Goal: Task Accomplishment & Management: Use online tool/utility

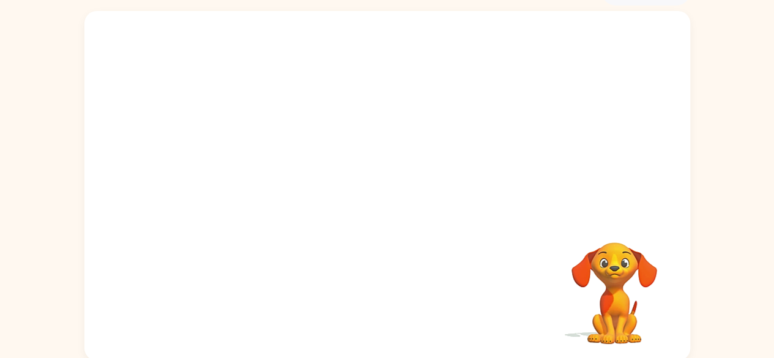
scroll to position [72, 0]
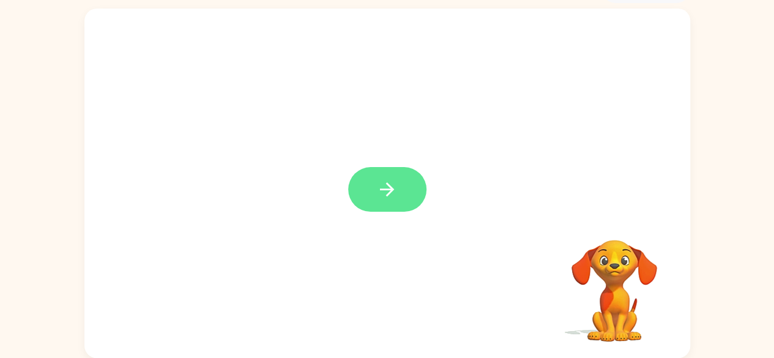
click at [403, 198] on button "button" at bounding box center [387, 189] width 78 height 45
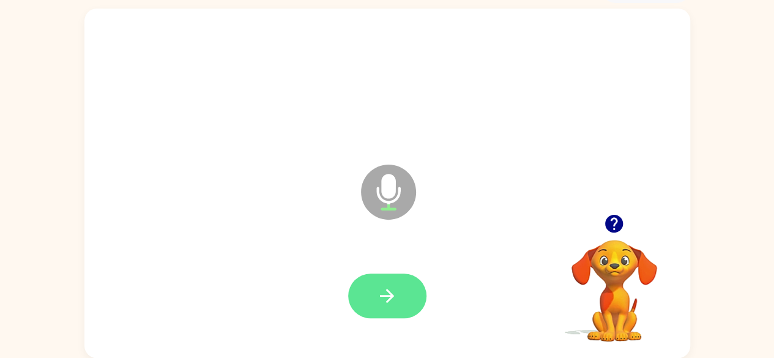
click at [393, 288] on icon "button" at bounding box center [386, 295] width 21 height 21
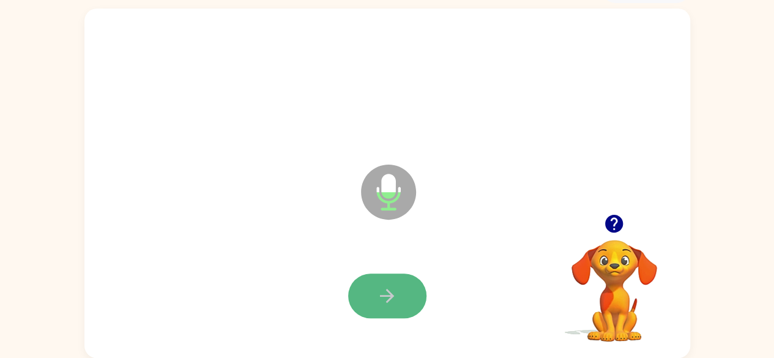
click at [377, 302] on icon "button" at bounding box center [386, 295] width 21 height 21
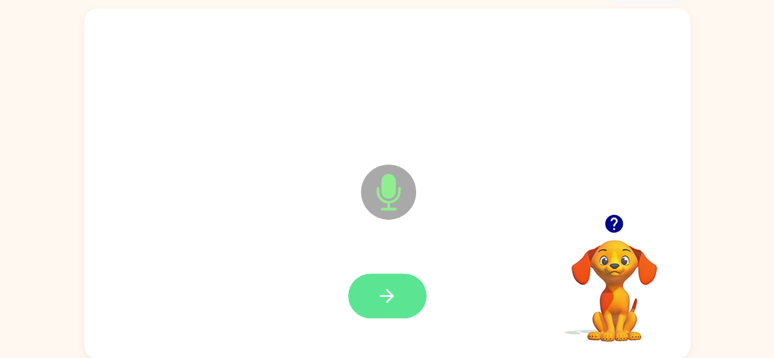
click at [388, 305] on icon "button" at bounding box center [386, 295] width 21 height 21
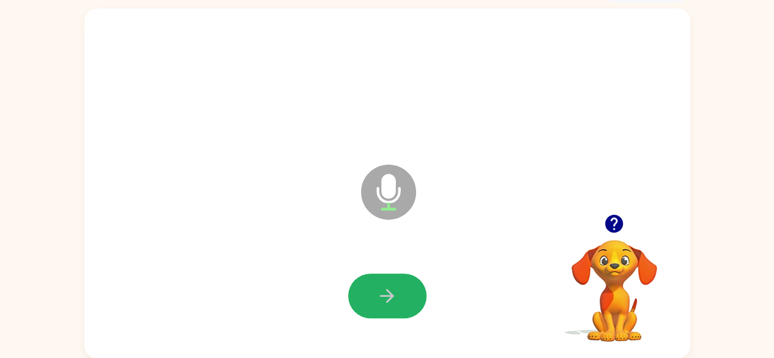
click at [388, 305] on icon "button" at bounding box center [386, 295] width 21 height 21
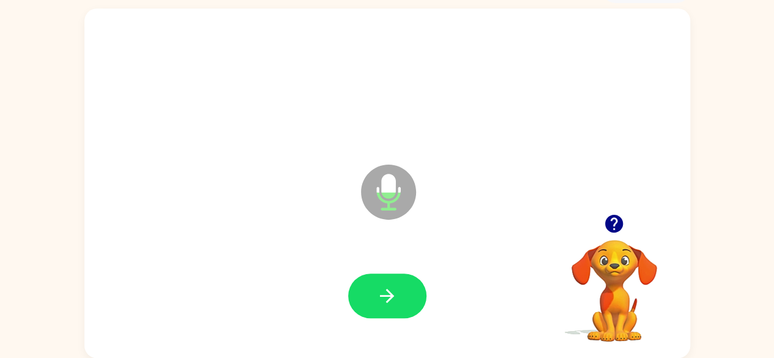
click at [388, 305] on icon "button" at bounding box center [386, 295] width 21 height 21
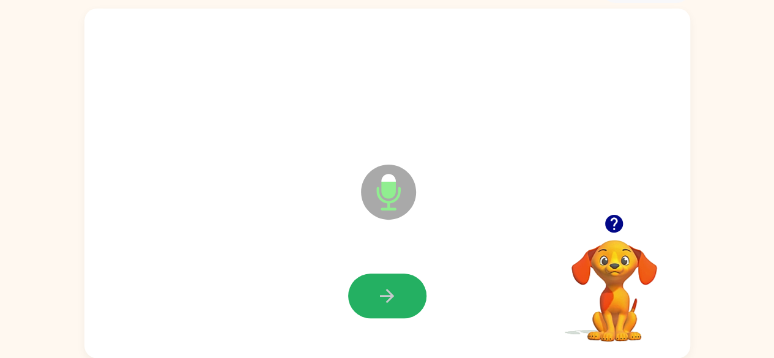
click at [388, 305] on icon "button" at bounding box center [386, 295] width 21 height 21
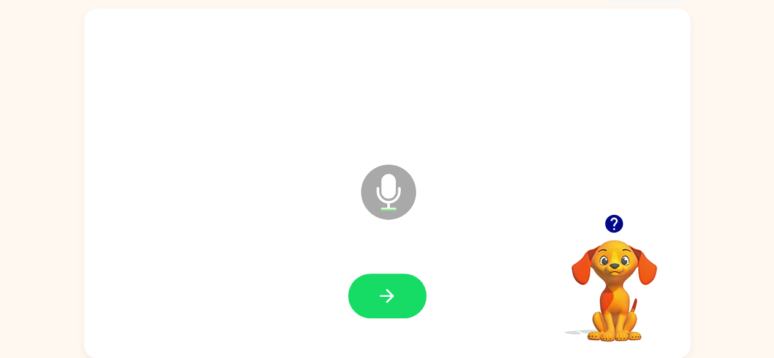
click at [388, 305] on icon "button" at bounding box center [386, 295] width 21 height 21
click at [618, 221] on icon "button" at bounding box center [614, 224] width 18 height 18
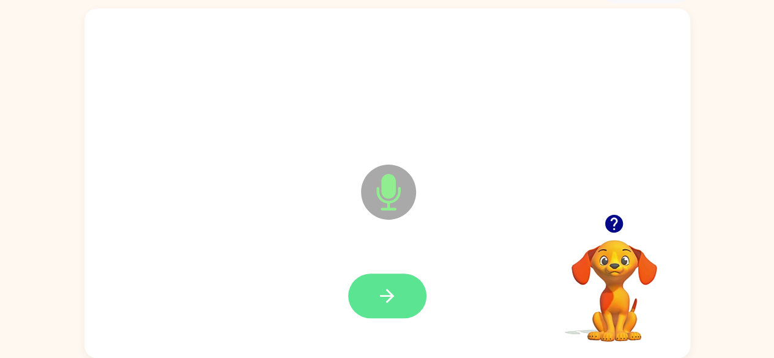
click at [382, 286] on icon "button" at bounding box center [386, 295] width 21 height 21
click at [382, 285] on icon "button" at bounding box center [386, 295] width 21 height 21
click at [386, 279] on button "button" at bounding box center [387, 295] width 78 height 45
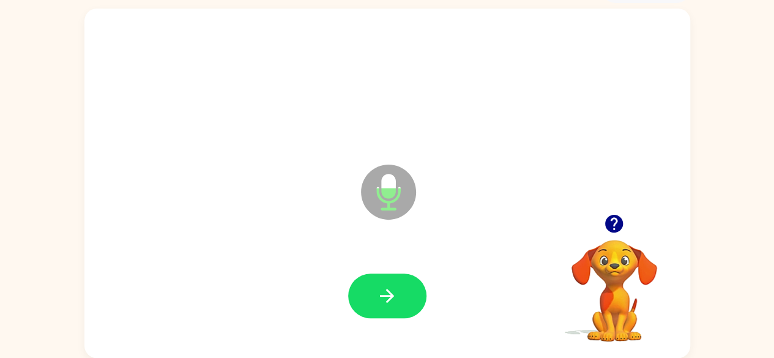
click at [384, 292] on icon "button" at bounding box center [386, 295] width 21 height 21
click at [385, 292] on icon "button" at bounding box center [386, 295] width 21 height 21
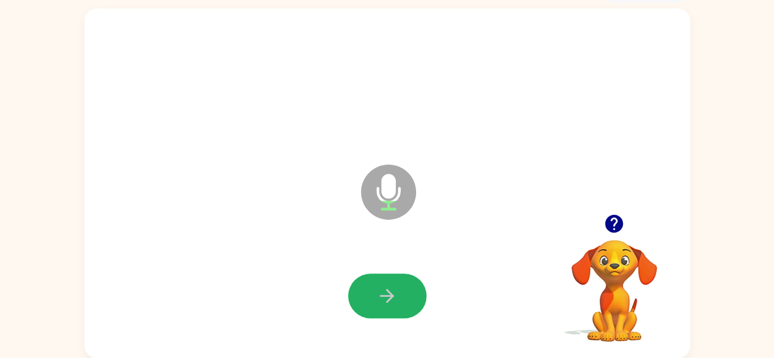
click at [397, 289] on icon "button" at bounding box center [386, 295] width 21 height 21
click at [397, 289] on button "button" at bounding box center [387, 295] width 78 height 45
click at [613, 227] on icon "button" at bounding box center [614, 224] width 18 height 18
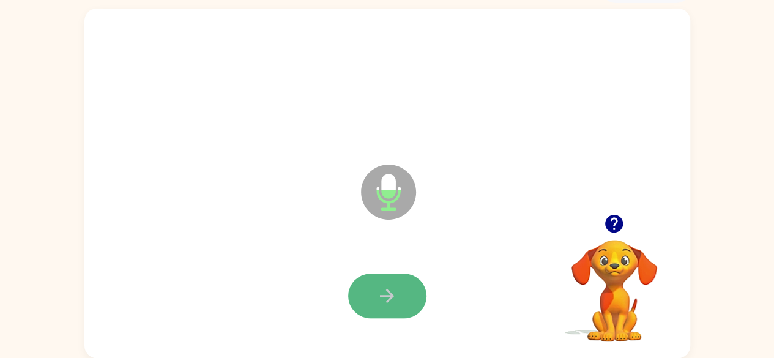
click at [396, 298] on icon "button" at bounding box center [386, 295] width 21 height 21
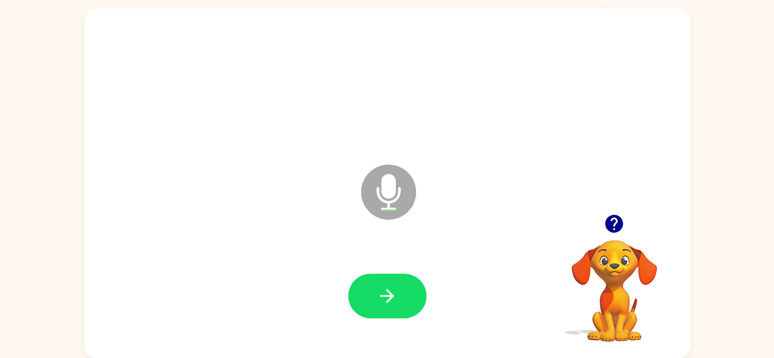
click at [618, 220] on icon "button" at bounding box center [614, 224] width 18 height 18
click at [620, 218] on icon "button" at bounding box center [614, 224] width 18 height 18
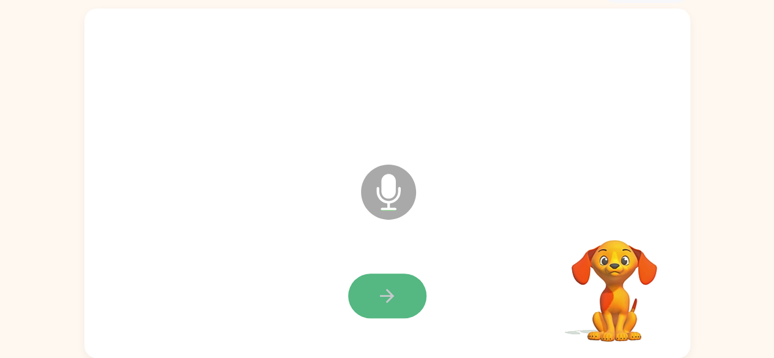
click at [390, 300] on icon "button" at bounding box center [386, 295] width 21 height 21
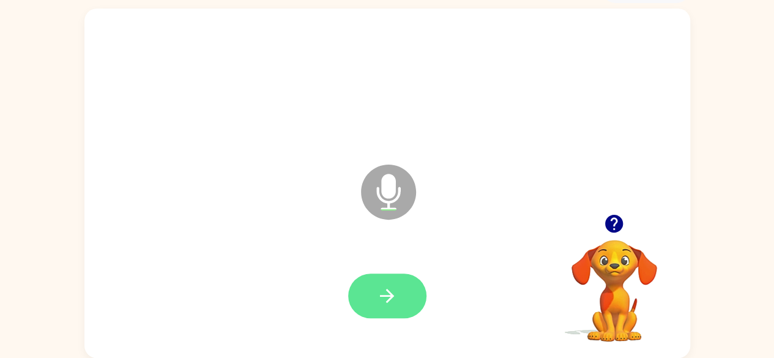
click at [385, 297] on icon "button" at bounding box center [386, 295] width 21 height 21
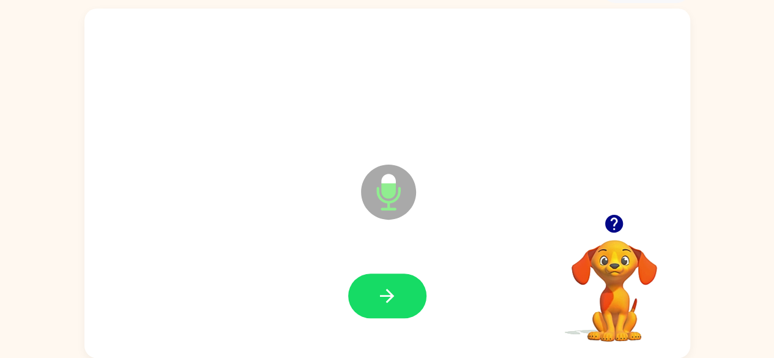
click at [386, 297] on icon "button" at bounding box center [386, 295] width 21 height 21
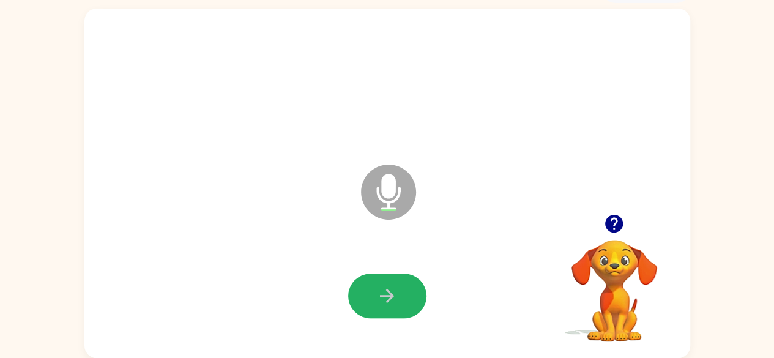
click at [386, 297] on icon "button" at bounding box center [386, 295] width 21 height 21
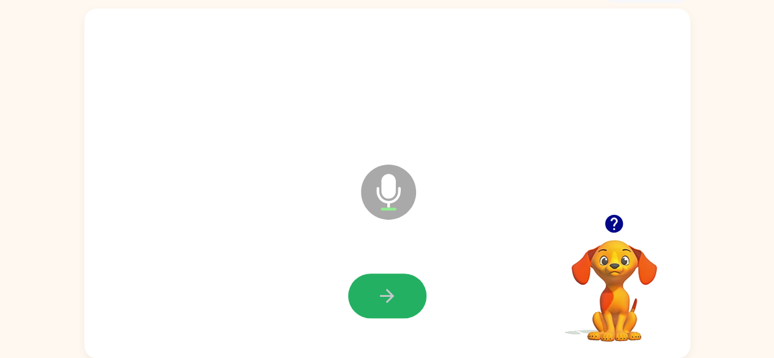
click at [386, 297] on icon "button" at bounding box center [386, 295] width 21 height 21
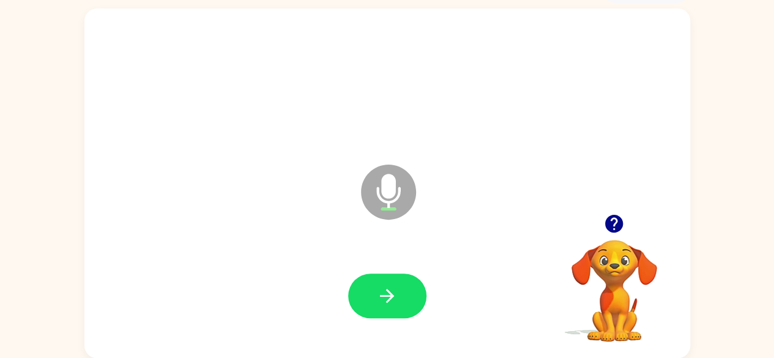
click at [386, 297] on icon "button" at bounding box center [386, 295] width 21 height 21
click at [396, 300] on icon "button" at bounding box center [386, 295] width 21 height 21
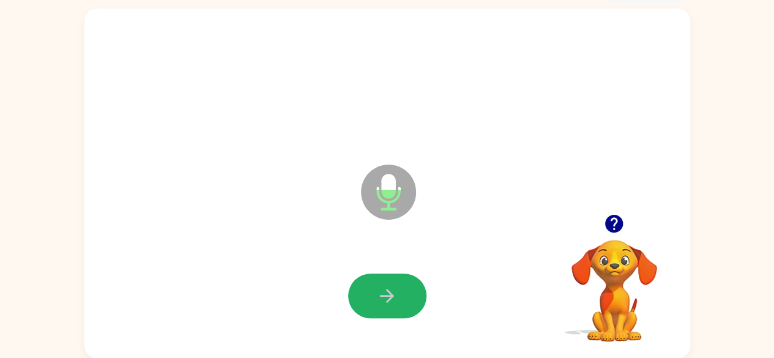
click at [393, 299] on icon "button" at bounding box center [386, 295] width 21 height 21
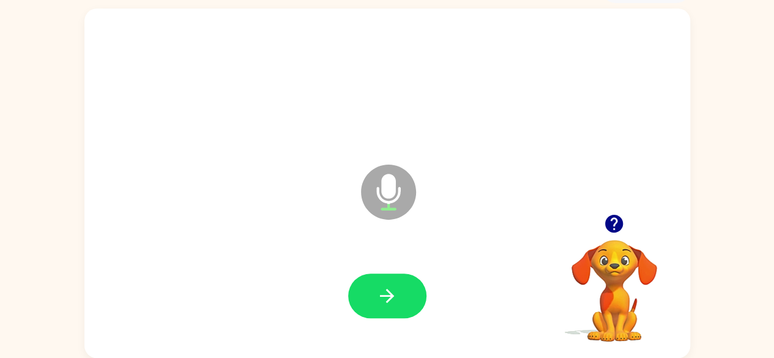
click at [393, 299] on icon "button" at bounding box center [386, 295] width 21 height 21
click at [401, 299] on button "button" at bounding box center [387, 295] width 78 height 45
click at [391, 298] on icon "button" at bounding box center [386, 295] width 21 height 21
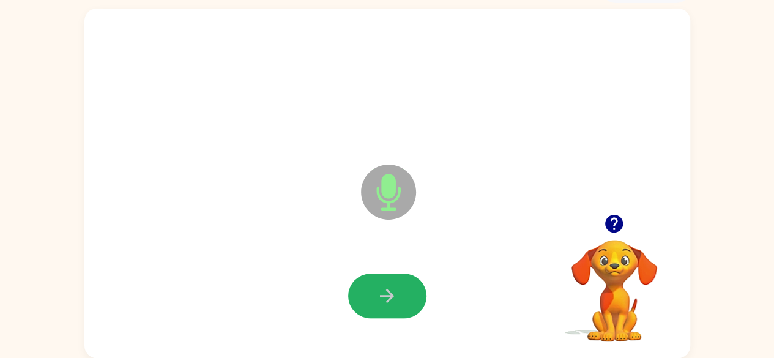
click at [391, 298] on icon "button" at bounding box center [386, 295] width 21 height 21
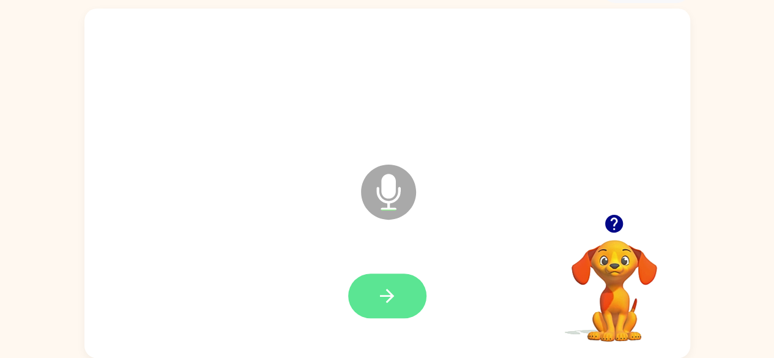
click at [369, 287] on button "button" at bounding box center [387, 295] width 78 height 45
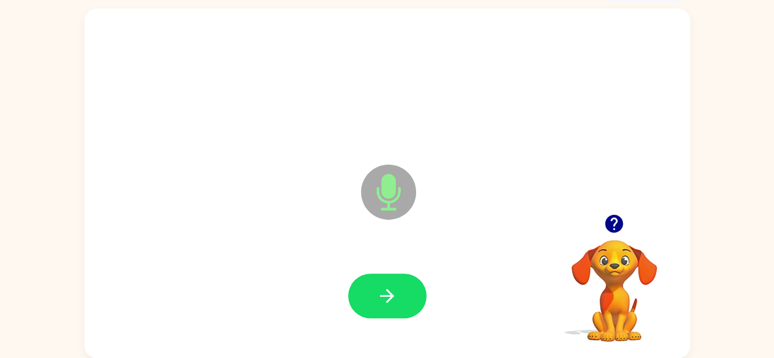
click at [369, 287] on button "button" at bounding box center [387, 295] width 78 height 45
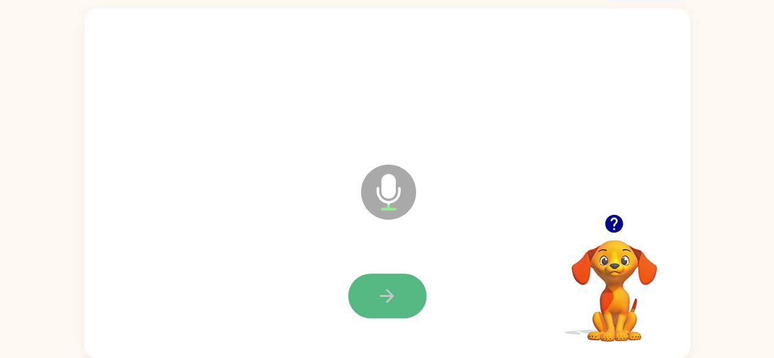
click at [368, 287] on button "button" at bounding box center [387, 295] width 78 height 45
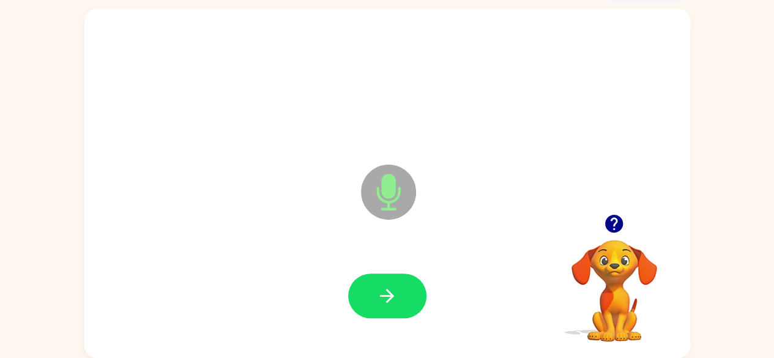
click at [368, 287] on button "button" at bounding box center [387, 295] width 78 height 45
click at [378, 295] on icon "button" at bounding box center [386, 295] width 21 height 21
click at [612, 224] on icon "button" at bounding box center [614, 224] width 18 height 18
click at [389, 301] on icon "button" at bounding box center [386, 295] width 21 height 21
click at [380, 295] on icon "button" at bounding box center [387, 296] width 14 height 14
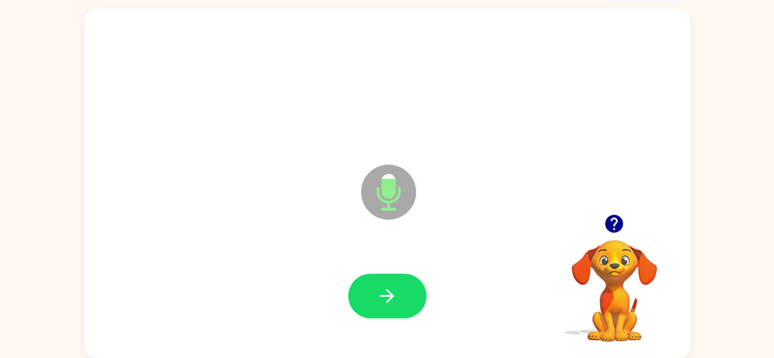
click at [388, 295] on icon "button" at bounding box center [387, 296] width 14 height 14
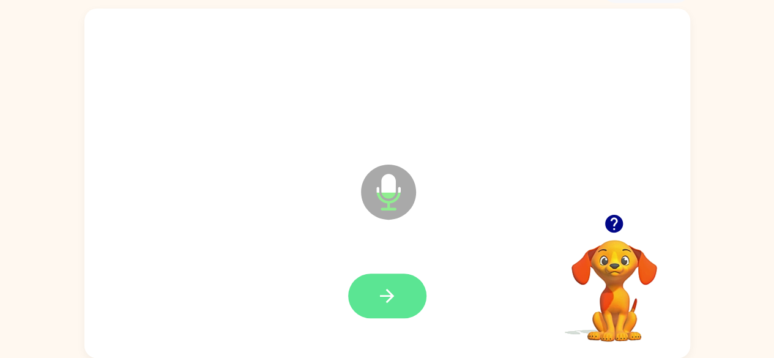
click at [369, 297] on button "button" at bounding box center [387, 295] width 78 height 45
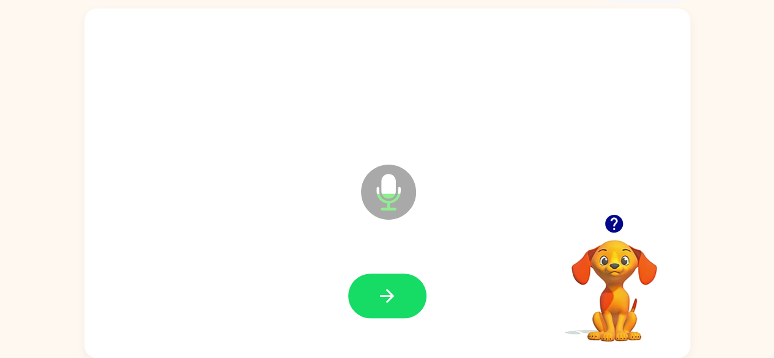
click at [369, 297] on button "button" at bounding box center [387, 295] width 78 height 45
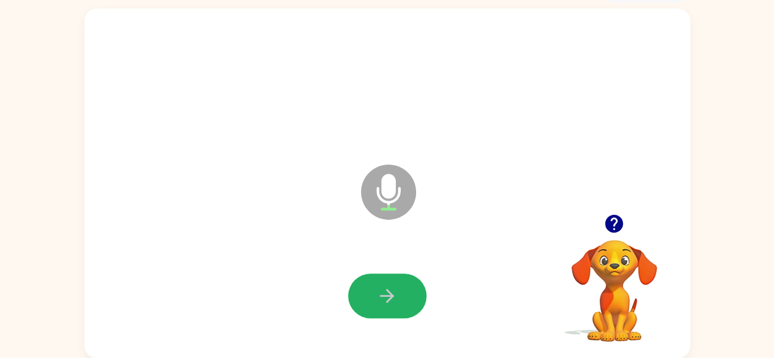
click at [369, 297] on button "button" at bounding box center [387, 295] width 78 height 45
click at [396, 291] on icon "button" at bounding box center [386, 295] width 21 height 21
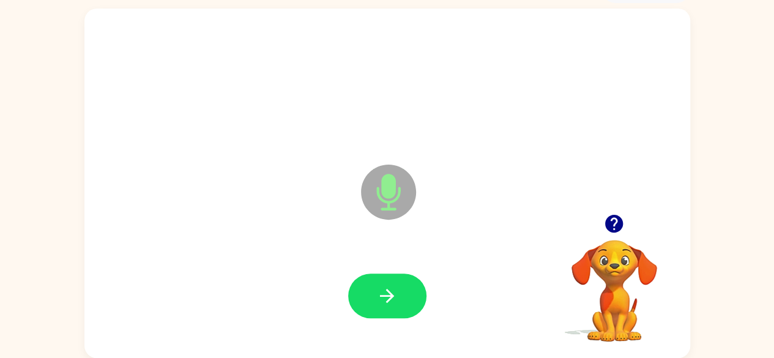
click at [397, 290] on button "button" at bounding box center [387, 295] width 78 height 45
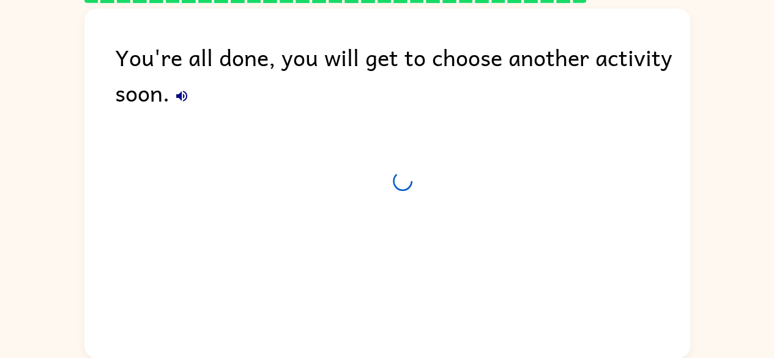
scroll to position [50, 0]
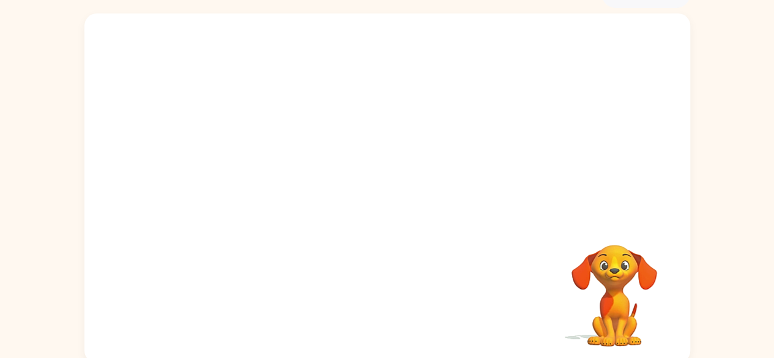
scroll to position [72, 0]
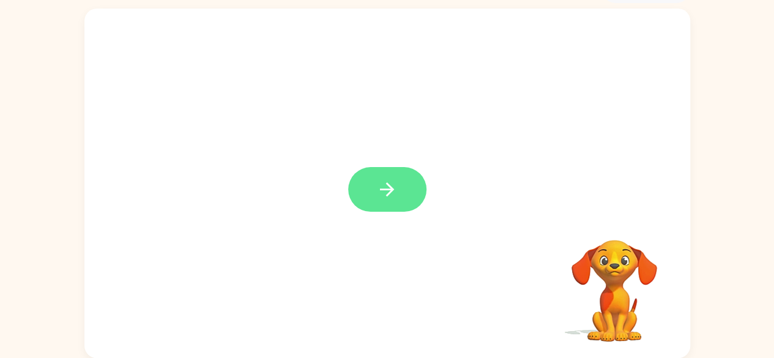
click at [383, 201] on button "button" at bounding box center [387, 189] width 78 height 45
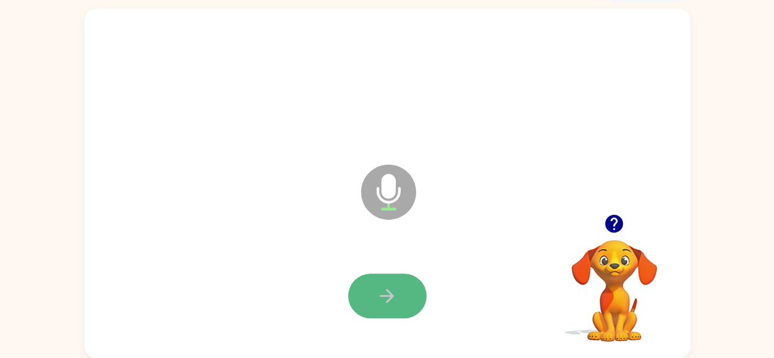
click at [378, 295] on icon "button" at bounding box center [386, 295] width 21 height 21
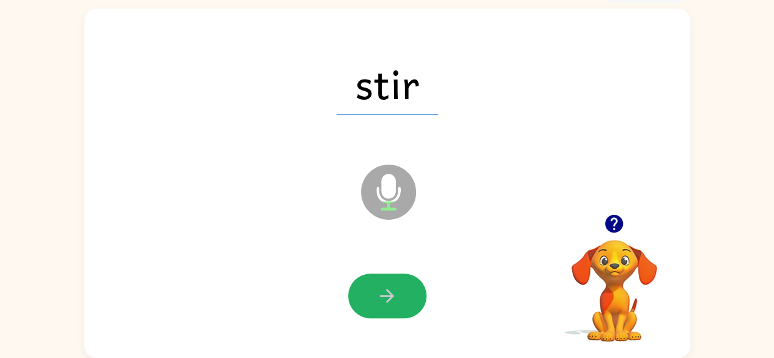
click at [376, 292] on icon "button" at bounding box center [386, 295] width 21 height 21
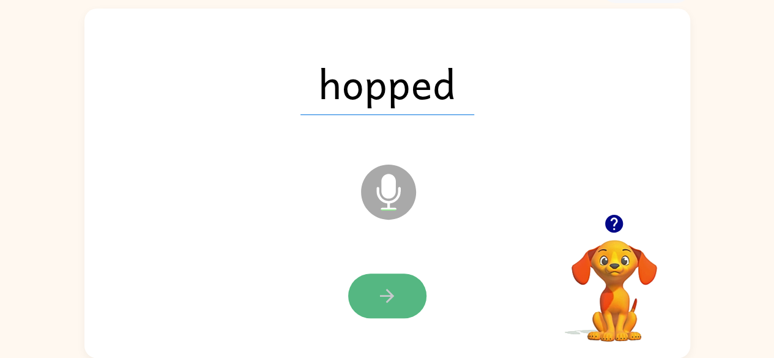
click at [374, 293] on button "button" at bounding box center [387, 295] width 78 height 45
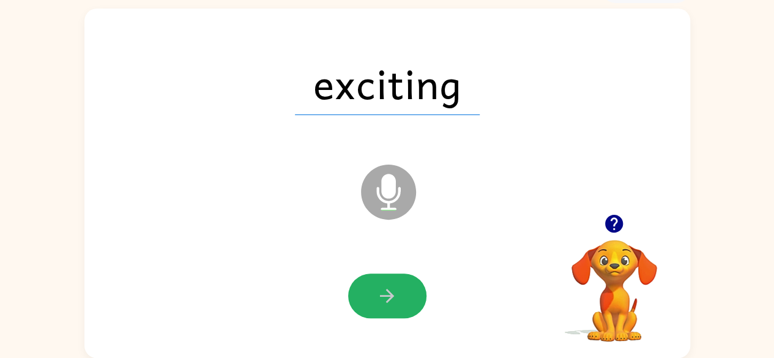
click at [374, 293] on button "button" at bounding box center [387, 295] width 78 height 45
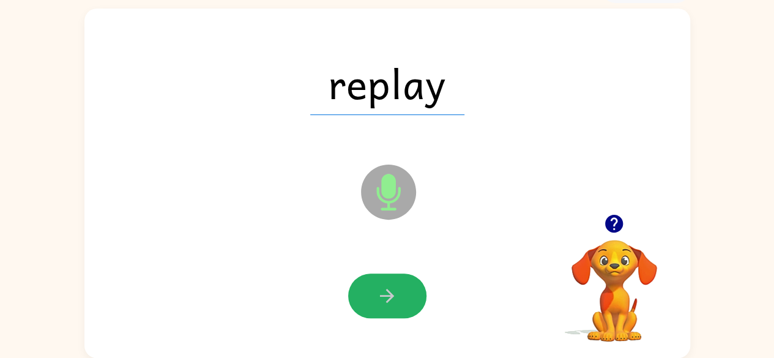
click at [374, 293] on button "button" at bounding box center [387, 295] width 78 height 45
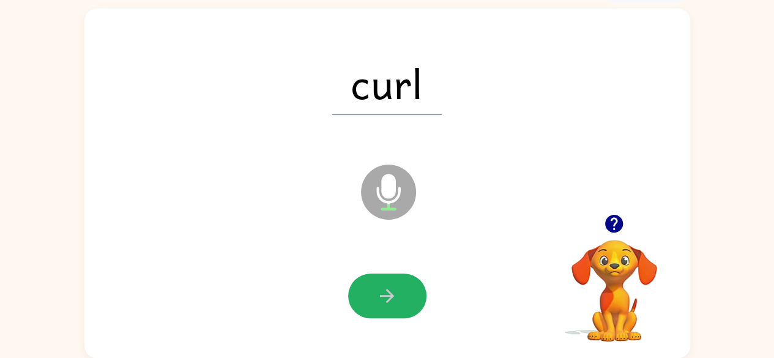
click at [374, 293] on button "button" at bounding box center [387, 295] width 78 height 45
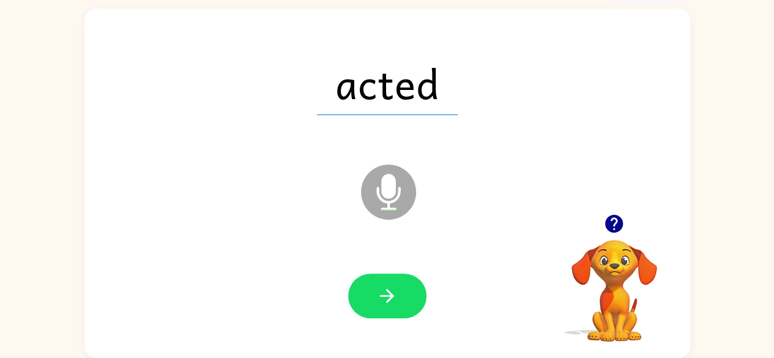
click at [374, 293] on button "button" at bounding box center [387, 295] width 78 height 45
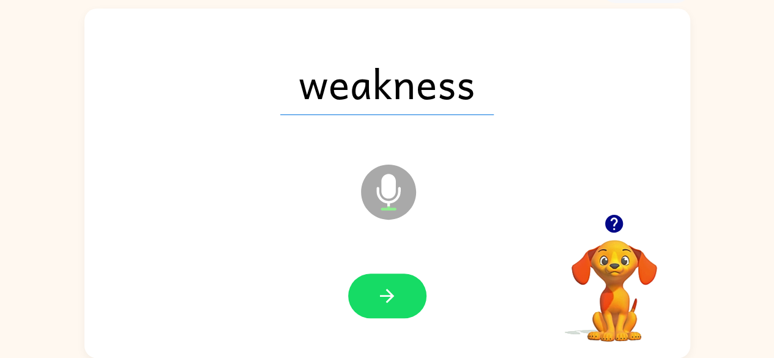
click at [374, 293] on button "button" at bounding box center [387, 295] width 78 height 45
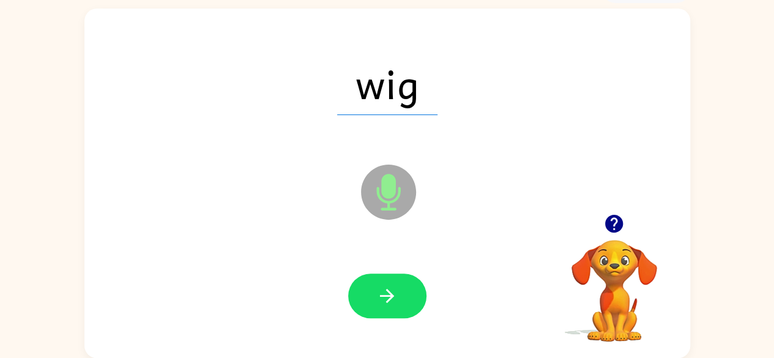
click at [374, 293] on button "button" at bounding box center [387, 295] width 78 height 45
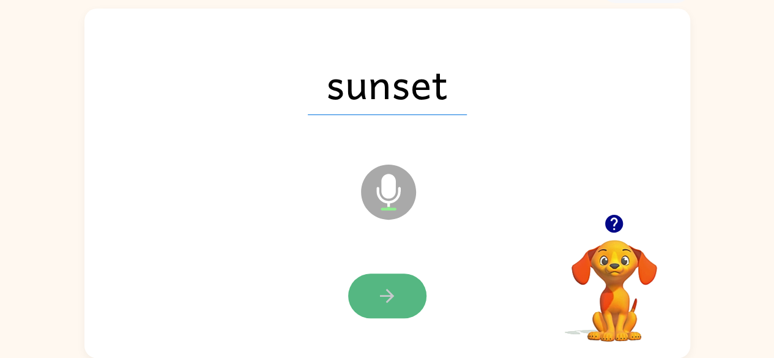
click at [396, 288] on icon "button" at bounding box center [386, 295] width 21 height 21
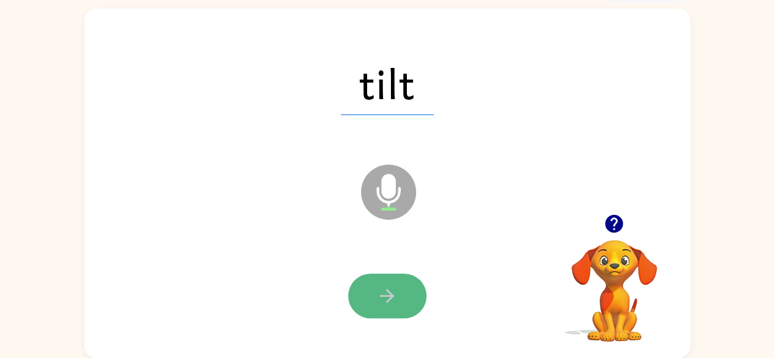
click at [352, 288] on button "button" at bounding box center [387, 295] width 78 height 45
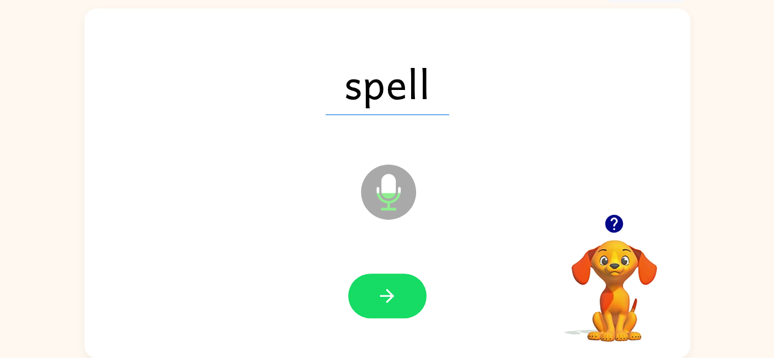
click at [390, 293] on icon "button" at bounding box center [387, 296] width 14 height 14
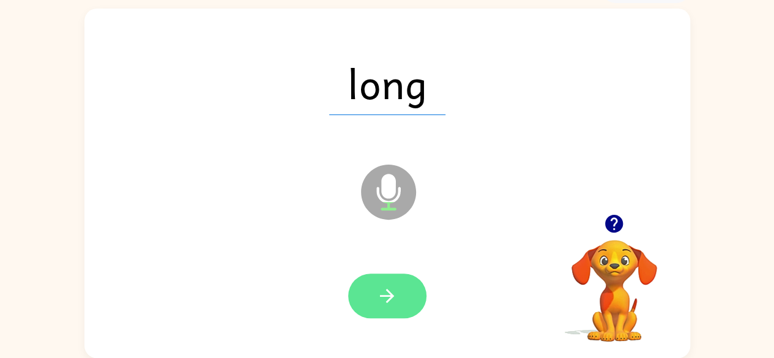
click at [385, 291] on icon "button" at bounding box center [386, 295] width 21 height 21
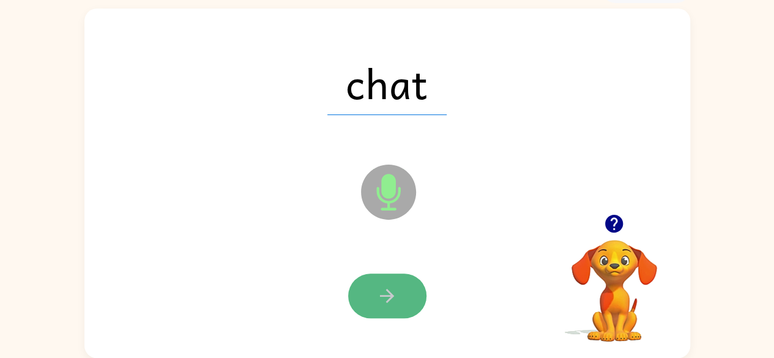
click at [383, 289] on icon "button" at bounding box center [386, 295] width 21 height 21
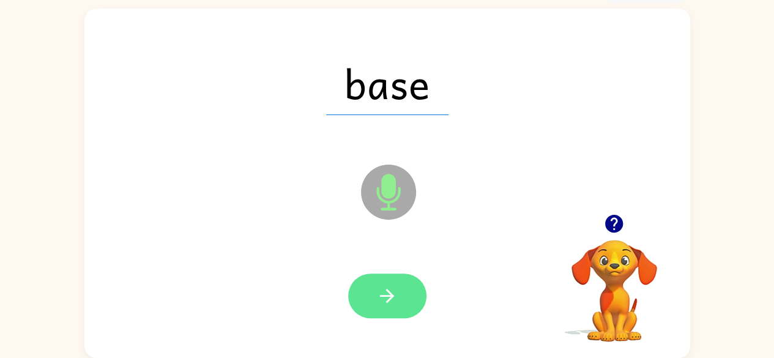
click at [382, 290] on icon "button" at bounding box center [386, 295] width 21 height 21
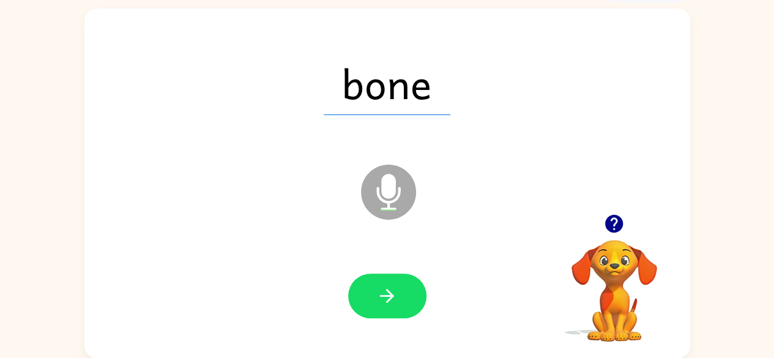
click at [382, 290] on icon "button" at bounding box center [386, 295] width 21 height 21
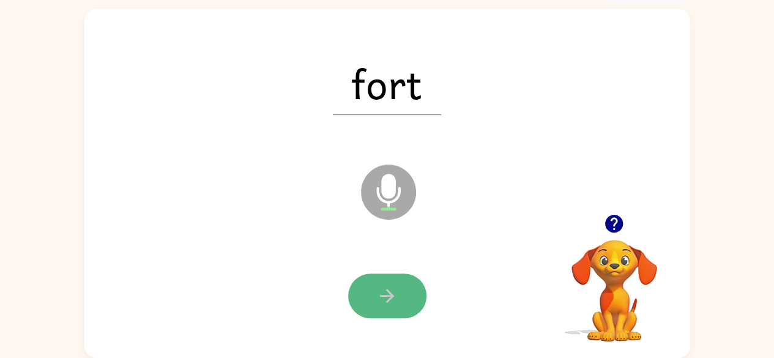
click at [390, 292] on icon "button" at bounding box center [387, 296] width 14 height 14
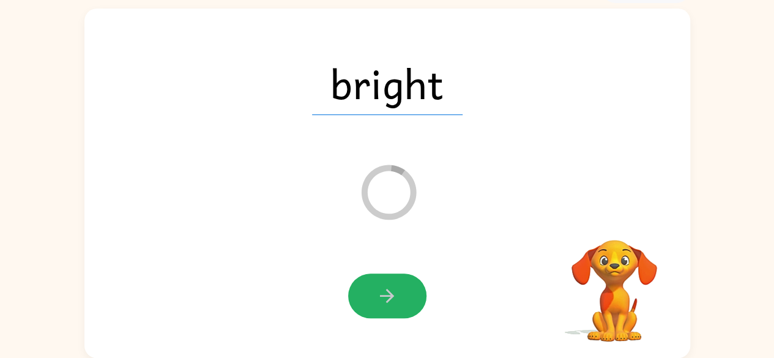
drag, startPoint x: 400, startPoint y: 289, endPoint x: 402, endPoint y: 282, distance: 7.6
click at [402, 282] on button "button" at bounding box center [387, 295] width 78 height 45
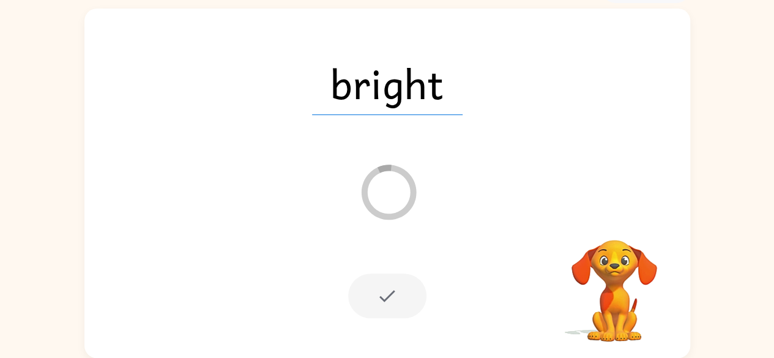
click at [406, 300] on div at bounding box center [387, 295] width 78 height 45
click at [612, 253] on video "Your browser must support playing .mp4 files to use Literably. Please try using…" at bounding box center [614, 282] width 122 height 122
click at [306, 136] on div "bright Loader Your response is being sent to our graders" at bounding box center [386, 183] width 605 height 349
click at [342, 79] on span "bright" at bounding box center [387, 83] width 150 height 64
click at [377, 207] on icon "Loader Your response is being sent to our graders" at bounding box center [388, 191] width 73 height 73
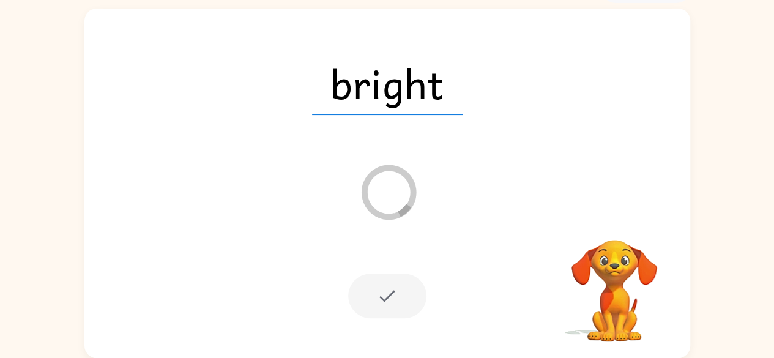
click at [383, 298] on div at bounding box center [387, 295] width 78 height 45
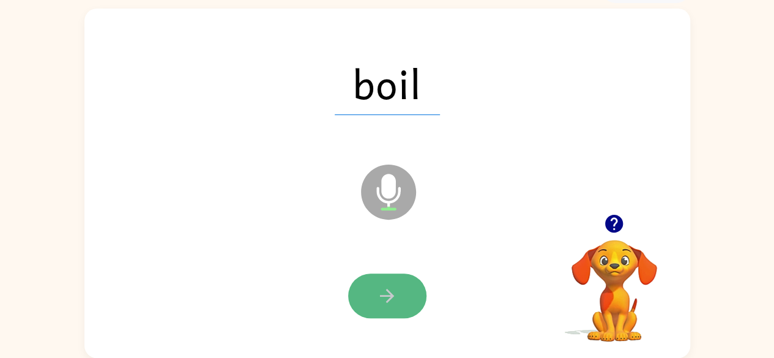
click at [385, 301] on icon "button" at bounding box center [386, 295] width 21 height 21
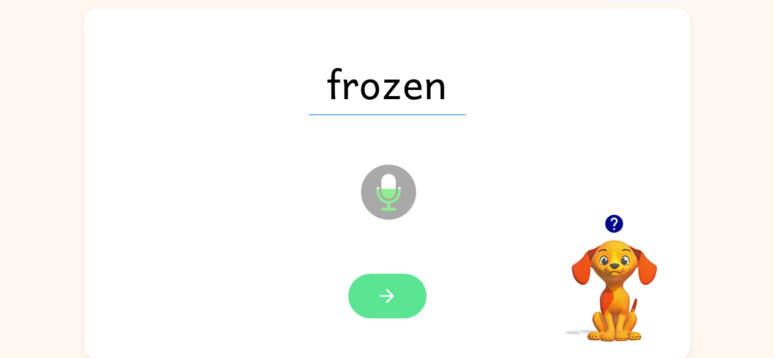
click at [376, 288] on icon "button" at bounding box center [386, 295] width 21 height 21
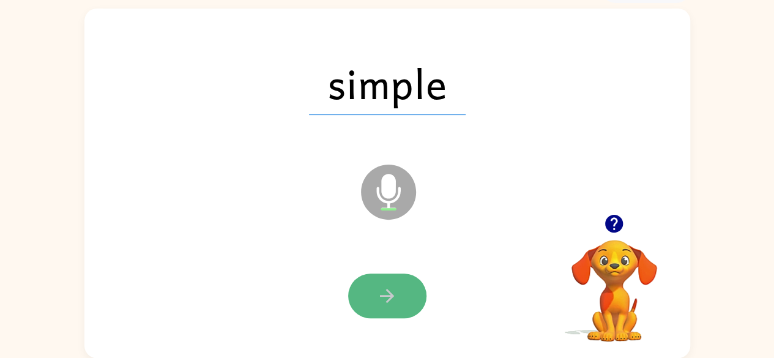
click at [403, 295] on button "button" at bounding box center [387, 295] width 78 height 45
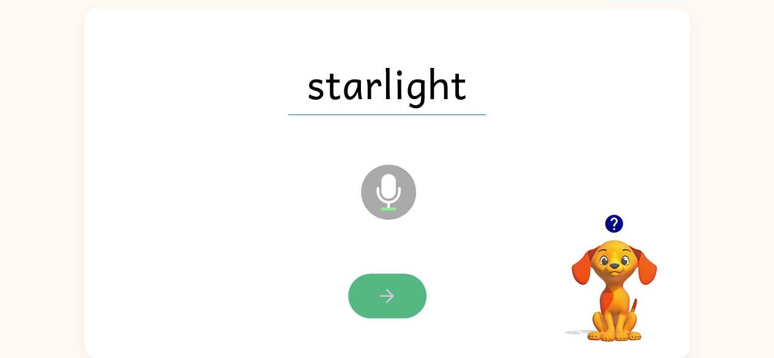
click at [419, 298] on button "button" at bounding box center [387, 295] width 78 height 45
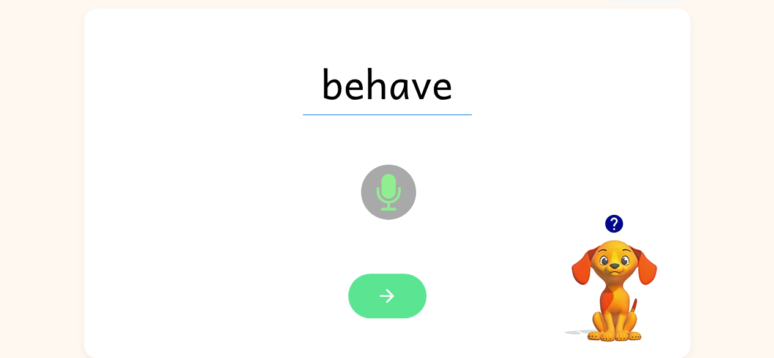
click at [385, 299] on icon "button" at bounding box center [386, 295] width 21 height 21
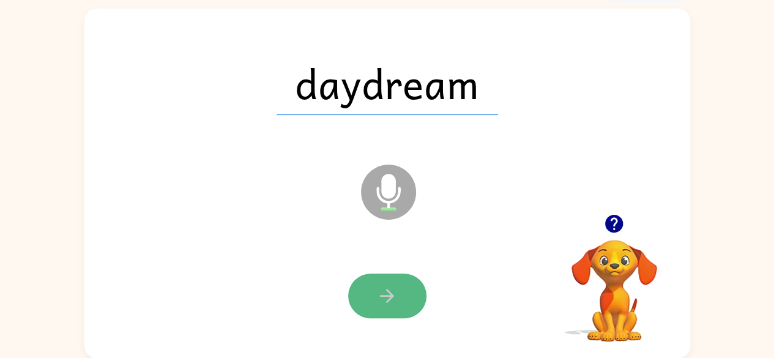
click at [399, 290] on button "button" at bounding box center [387, 295] width 78 height 45
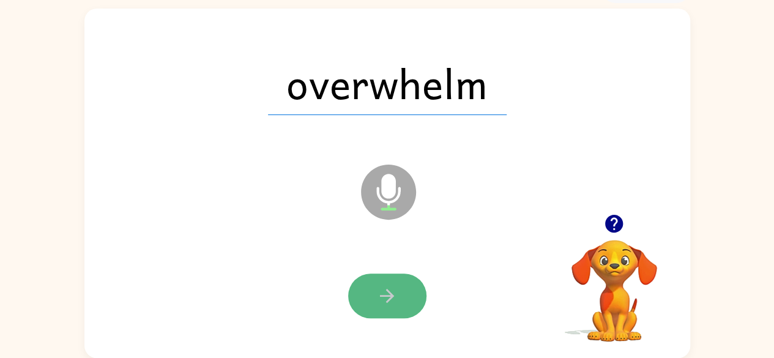
click at [385, 285] on icon "button" at bounding box center [386, 295] width 21 height 21
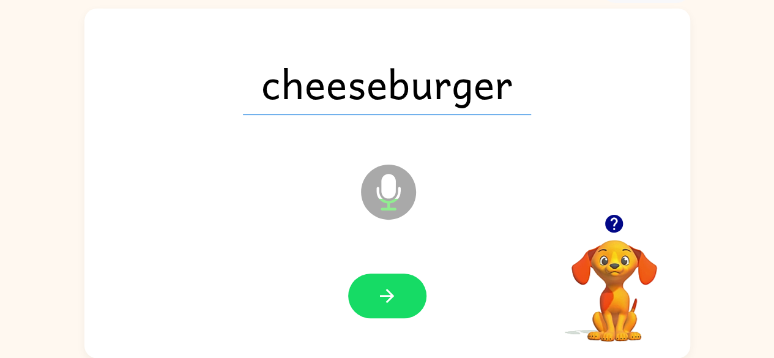
drag, startPoint x: 506, startPoint y: 125, endPoint x: 501, endPoint y: 139, distance: 14.1
drag, startPoint x: 501, startPoint y: 139, endPoint x: 252, endPoint y: 242, distance: 269.8
click at [252, 242] on div "cheeseburger Microphone The Microphone is here when it is your turn to talk" at bounding box center [386, 183] width 605 height 349
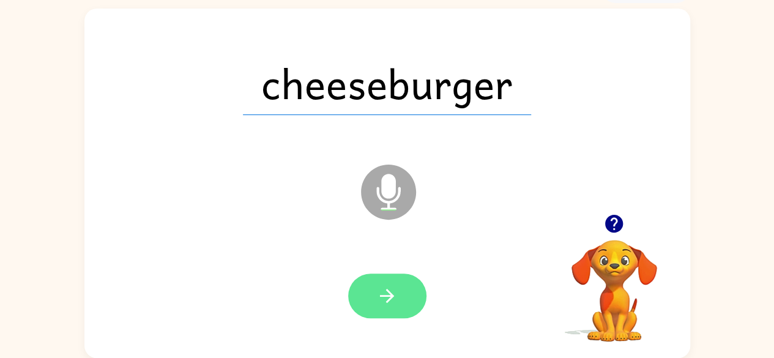
click at [361, 279] on button "button" at bounding box center [387, 295] width 78 height 45
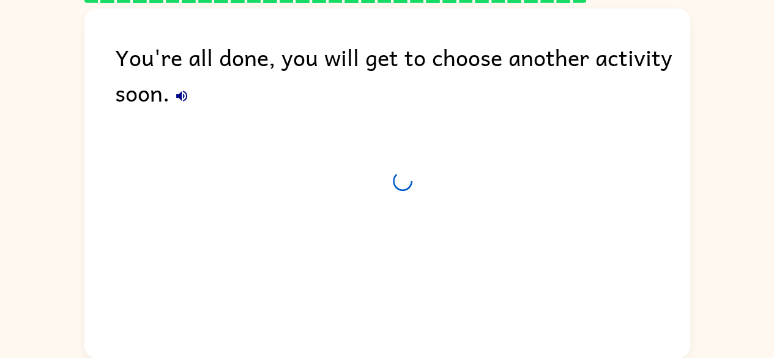
scroll to position [50, 0]
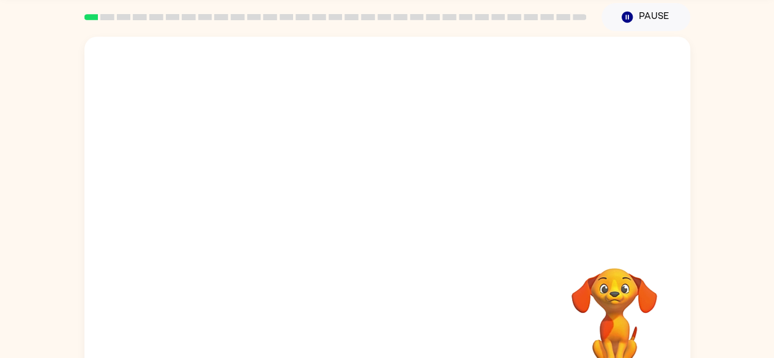
scroll to position [72, 0]
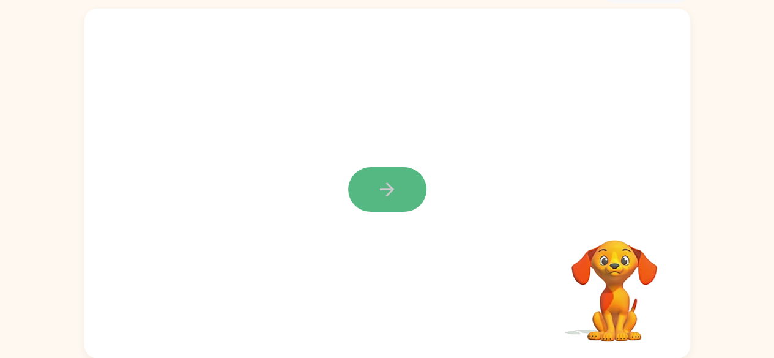
click at [376, 201] on button "button" at bounding box center [387, 189] width 78 height 45
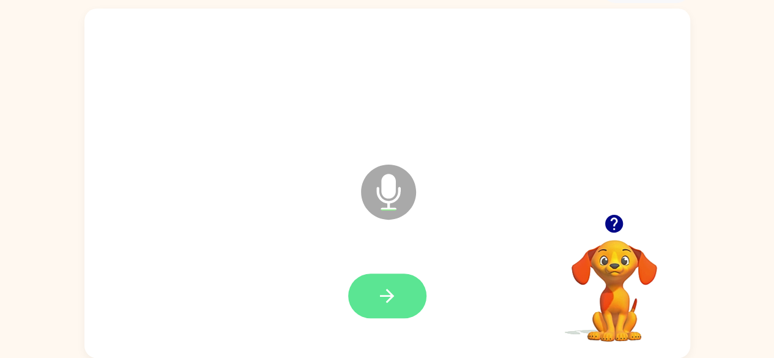
click at [377, 293] on icon "button" at bounding box center [386, 295] width 21 height 21
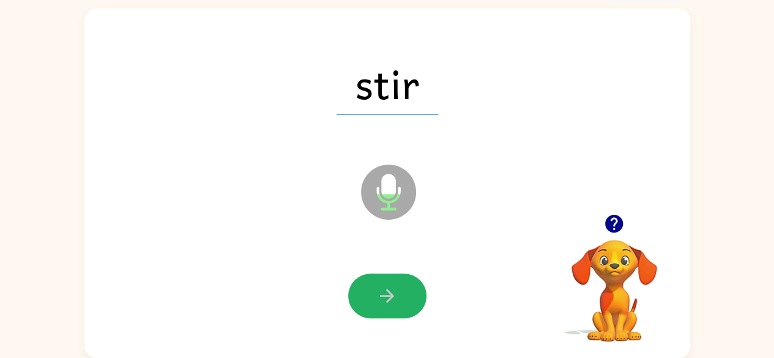
click at [377, 293] on icon "button" at bounding box center [386, 295] width 21 height 21
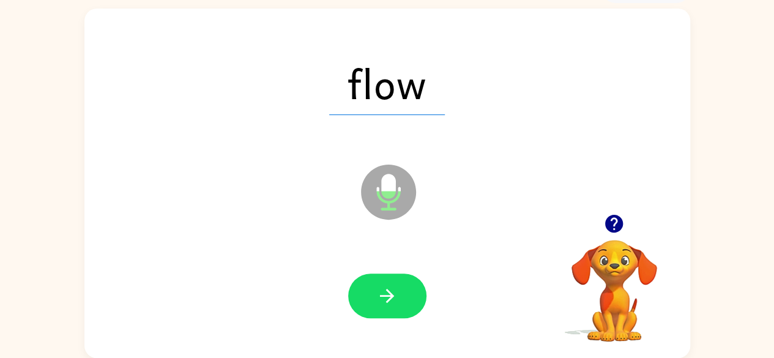
click at [377, 293] on icon "button" at bounding box center [386, 295] width 21 height 21
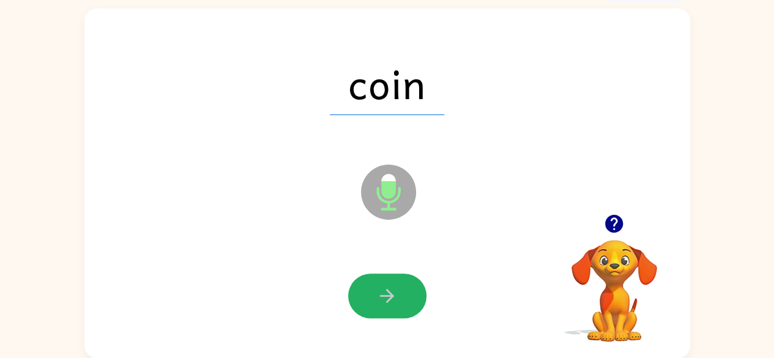
click at [377, 293] on icon "button" at bounding box center [386, 295] width 21 height 21
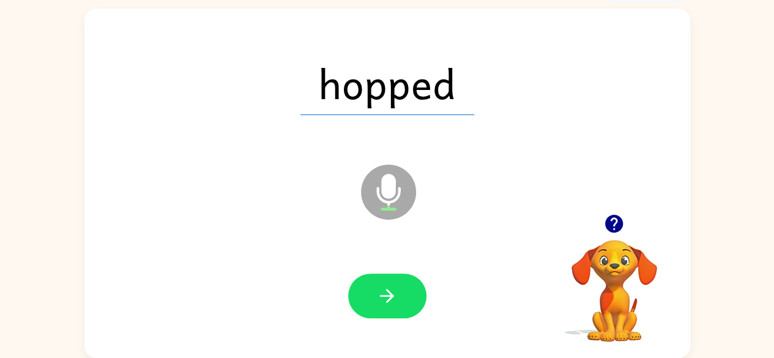
click at [377, 293] on icon "button" at bounding box center [386, 295] width 21 height 21
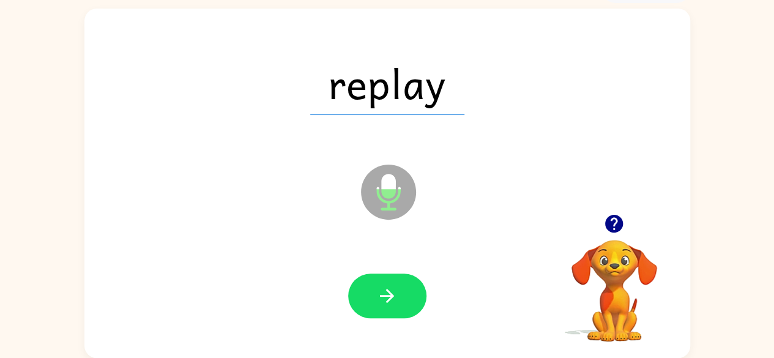
drag, startPoint x: 377, startPoint y: 293, endPoint x: 381, endPoint y: 298, distance: 6.5
click at [381, 298] on icon "button" at bounding box center [386, 295] width 21 height 21
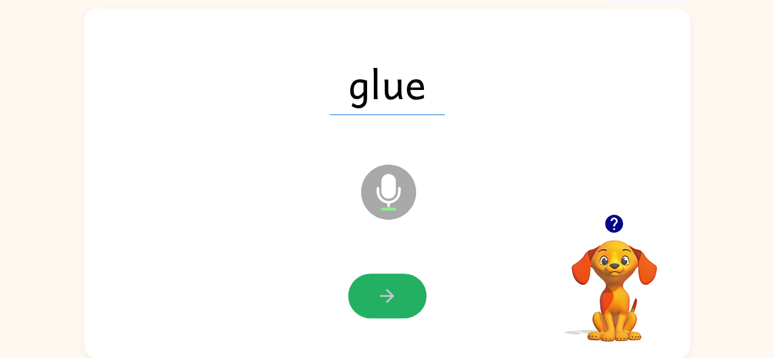
click at [381, 298] on icon "button" at bounding box center [386, 295] width 21 height 21
click at [385, 304] on icon "button" at bounding box center [386, 295] width 21 height 21
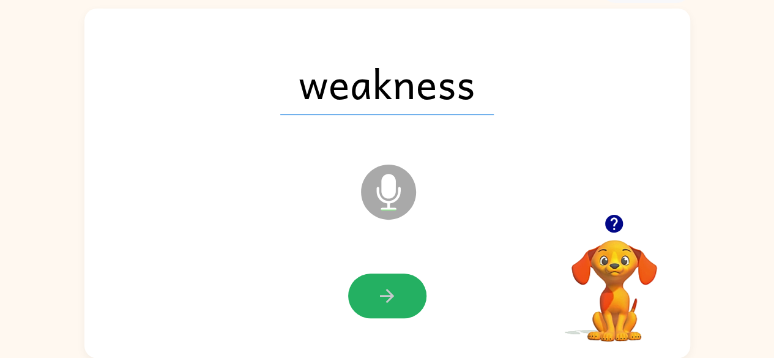
click at [385, 304] on icon "button" at bounding box center [386, 295] width 21 height 21
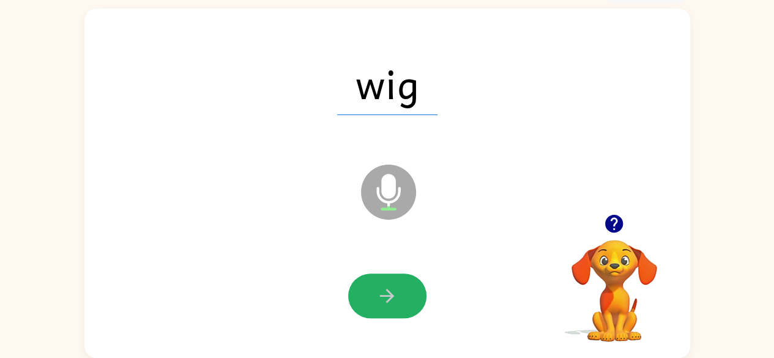
click at [385, 304] on icon "button" at bounding box center [386, 295] width 21 height 21
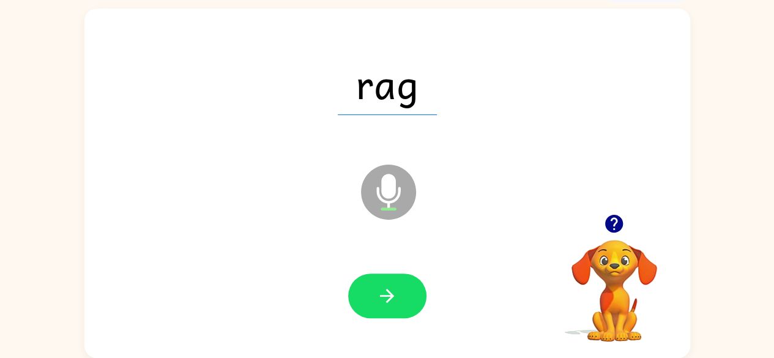
click at [385, 304] on icon "button" at bounding box center [386, 295] width 21 height 21
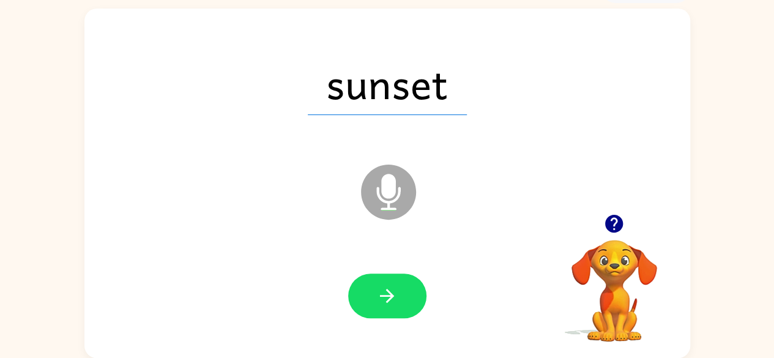
click at [385, 304] on icon "button" at bounding box center [386, 295] width 21 height 21
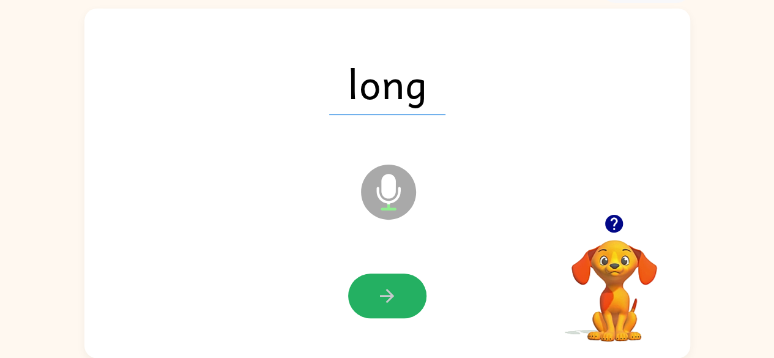
click at [385, 304] on icon "button" at bounding box center [386, 295] width 21 height 21
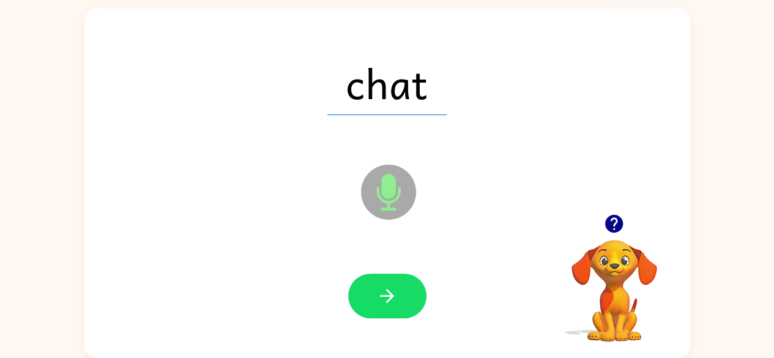
click at [385, 304] on icon "button" at bounding box center [386, 295] width 21 height 21
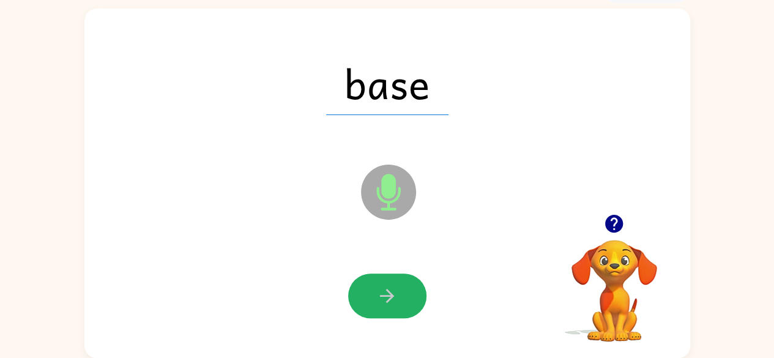
click at [385, 304] on icon "button" at bounding box center [386, 295] width 21 height 21
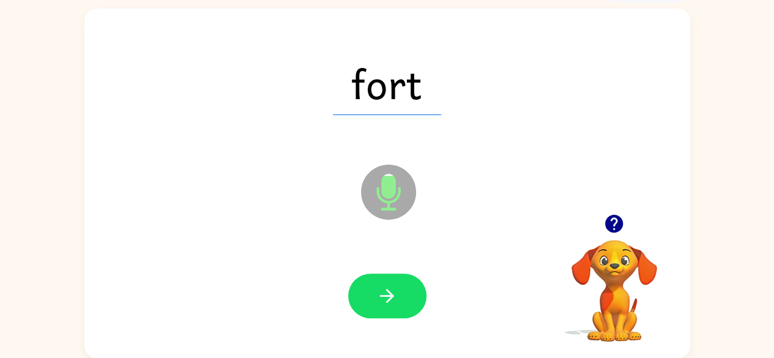
click at [385, 304] on icon "button" at bounding box center [386, 295] width 21 height 21
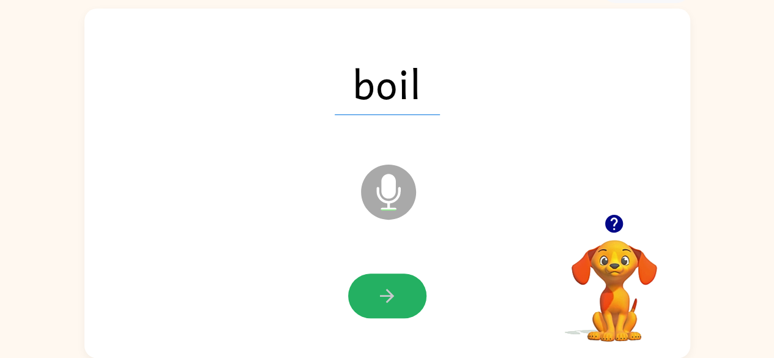
click at [396, 293] on icon "button" at bounding box center [386, 295] width 21 height 21
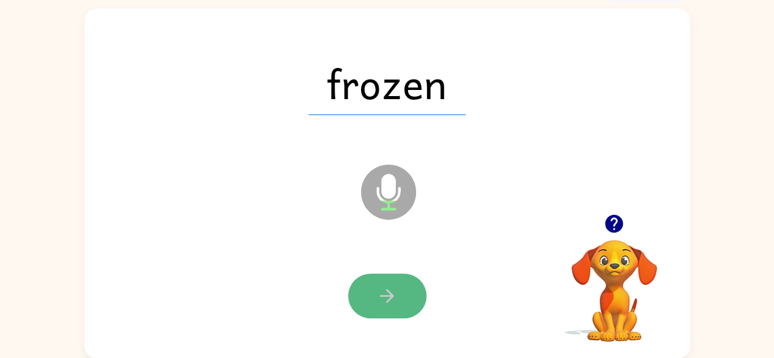
click at [397, 279] on button "button" at bounding box center [387, 295] width 78 height 45
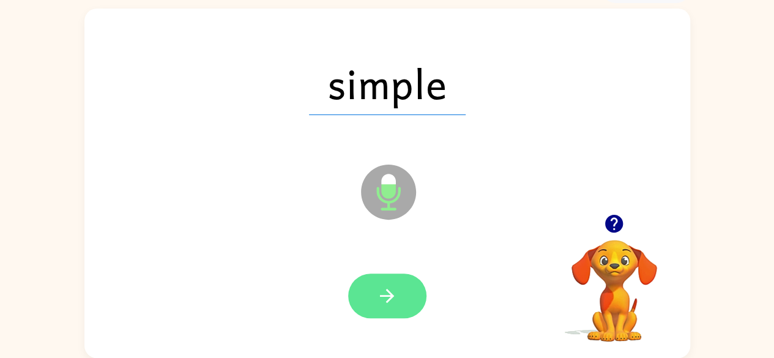
click at [379, 303] on icon "button" at bounding box center [386, 295] width 21 height 21
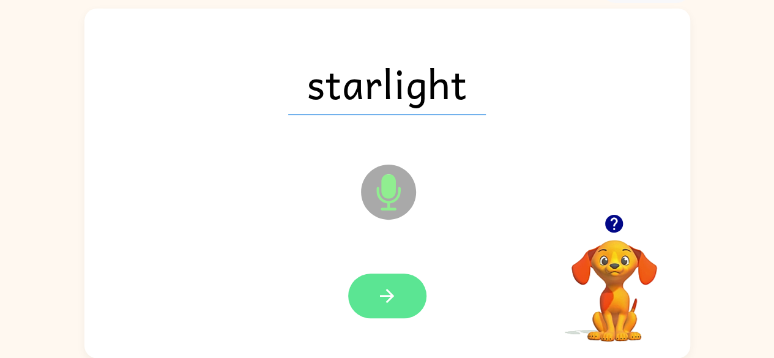
click at [395, 295] on icon "button" at bounding box center [386, 295] width 21 height 21
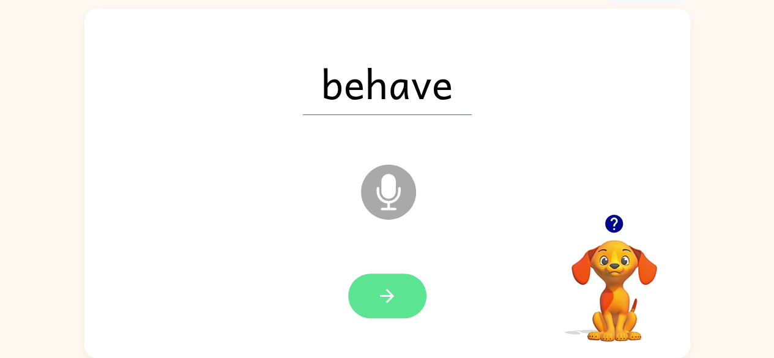
click at [380, 305] on icon "button" at bounding box center [386, 295] width 21 height 21
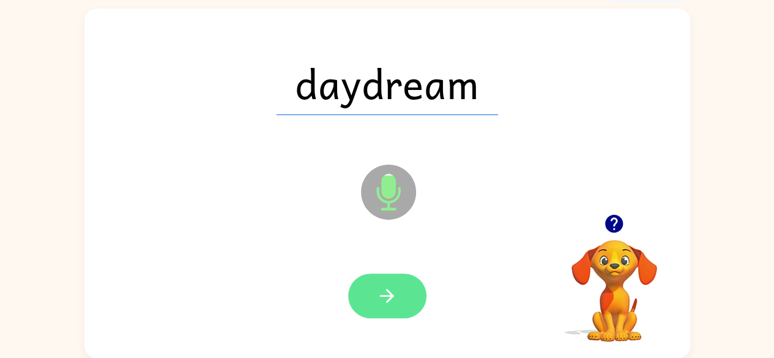
click at [402, 300] on button "button" at bounding box center [387, 295] width 78 height 45
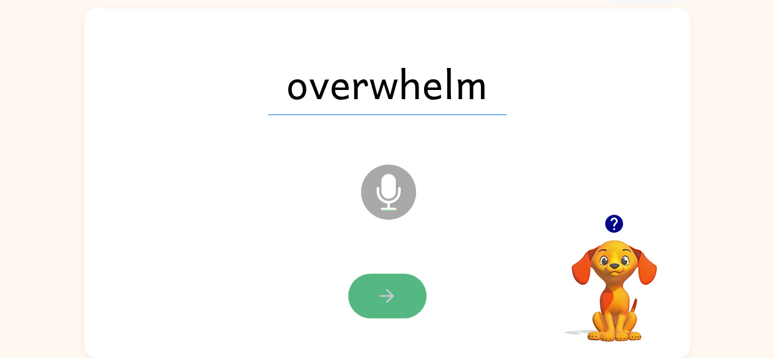
click at [394, 304] on icon "button" at bounding box center [386, 295] width 21 height 21
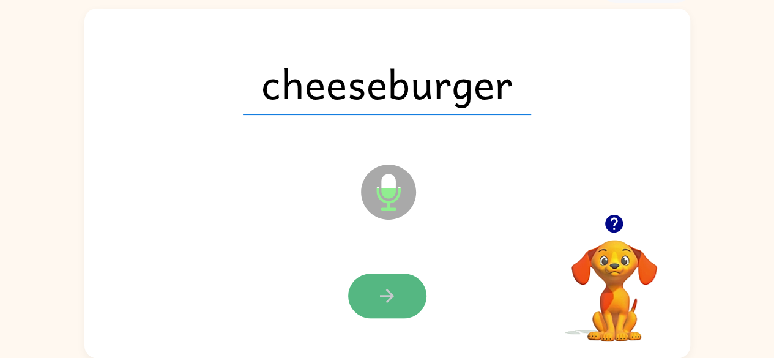
click at [390, 285] on icon "button" at bounding box center [386, 295] width 21 height 21
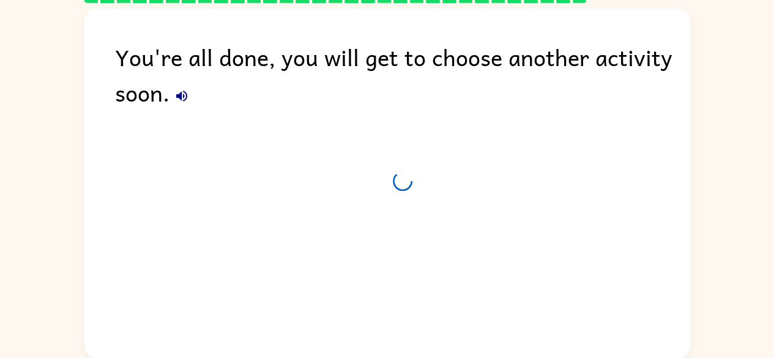
scroll to position [50, 0]
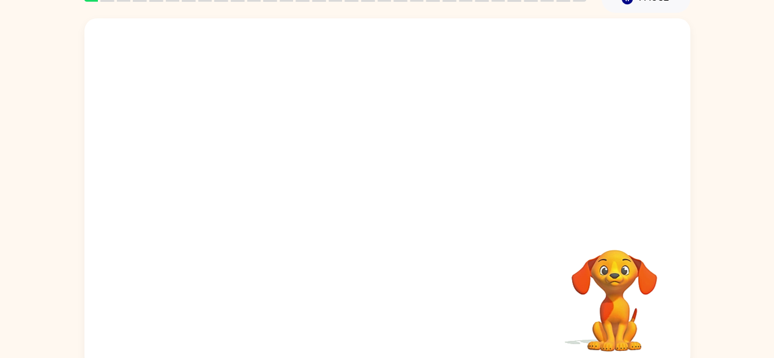
scroll to position [72, 0]
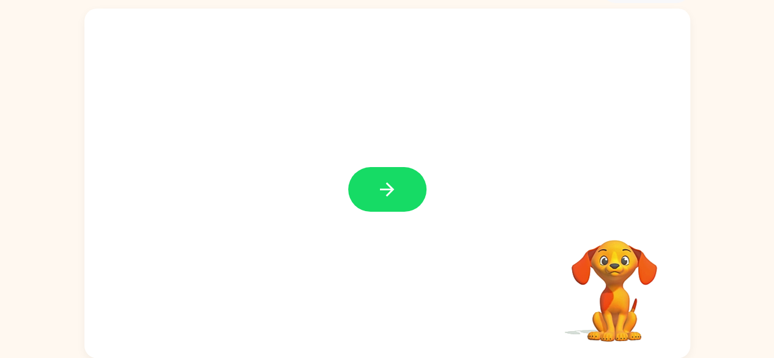
click at [377, 182] on icon "button" at bounding box center [386, 189] width 21 height 21
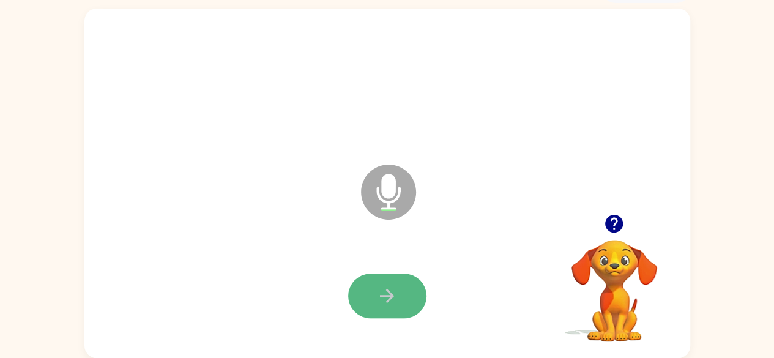
click at [377, 297] on icon "button" at bounding box center [386, 295] width 21 height 21
click at [383, 290] on icon "button" at bounding box center [386, 295] width 21 height 21
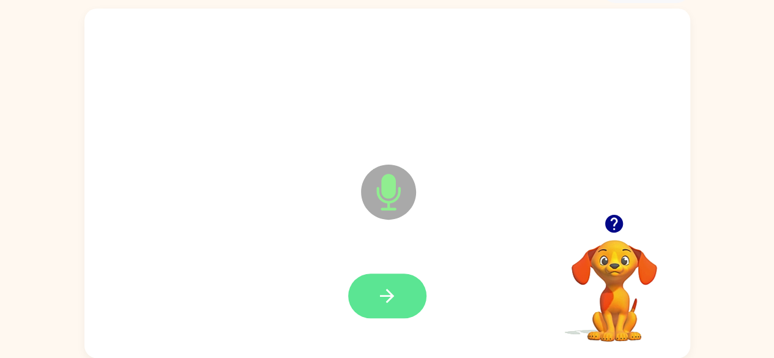
click at [391, 308] on button "button" at bounding box center [387, 295] width 78 height 45
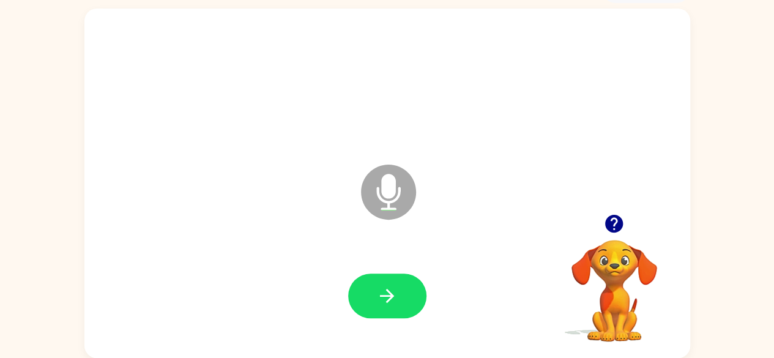
click at [391, 308] on button "button" at bounding box center [387, 295] width 78 height 45
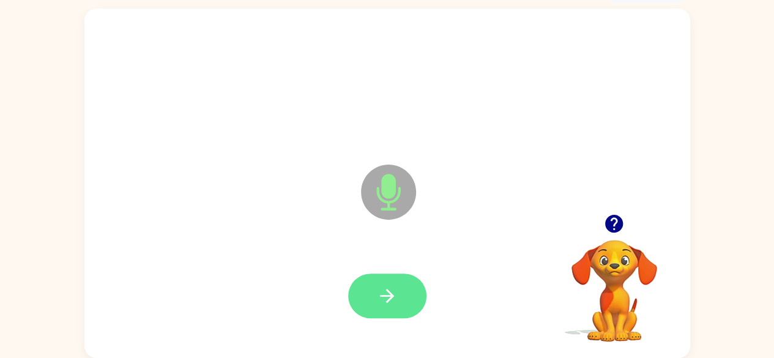
click at [391, 296] on icon "button" at bounding box center [387, 296] width 14 height 14
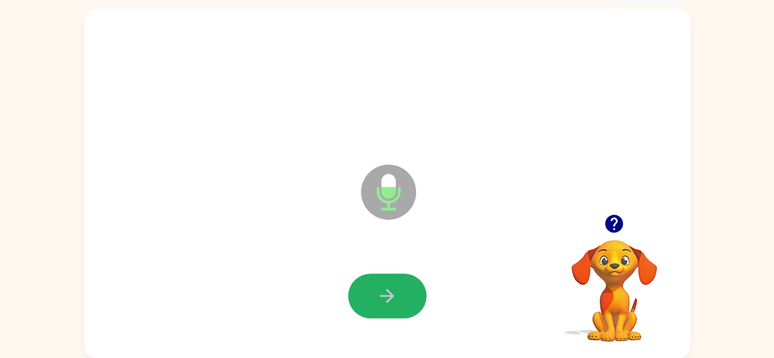
click at [391, 296] on icon "button" at bounding box center [387, 296] width 14 height 14
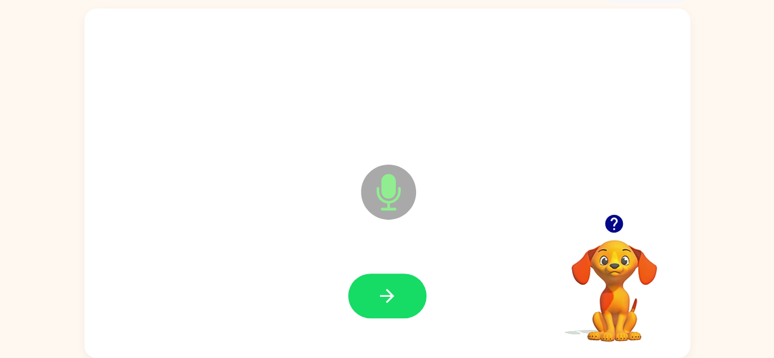
click at [391, 296] on icon "button" at bounding box center [387, 296] width 14 height 14
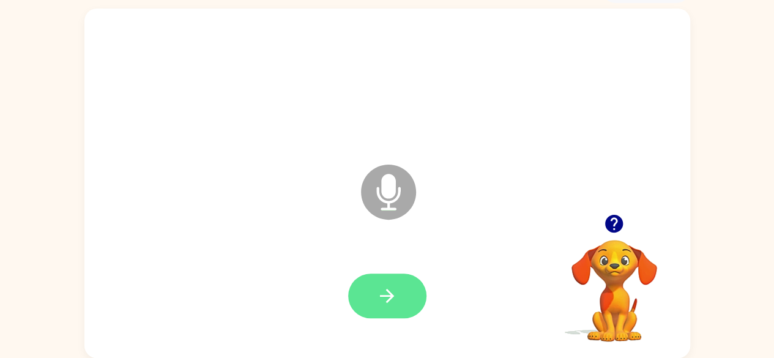
click at [396, 291] on icon "button" at bounding box center [386, 295] width 21 height 21
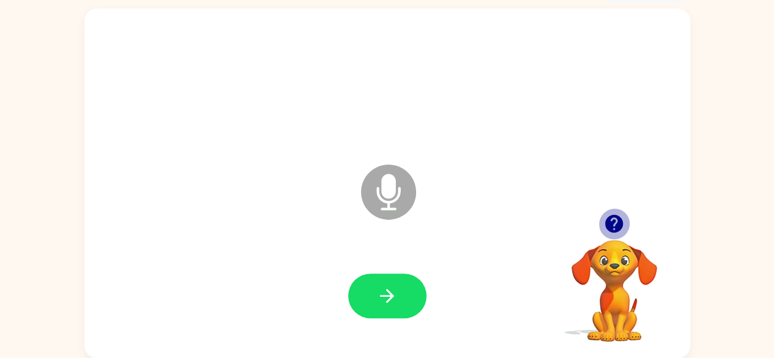
click at [621, 215] on icon "button" at bounding box center [613, 223] width 21 height 21
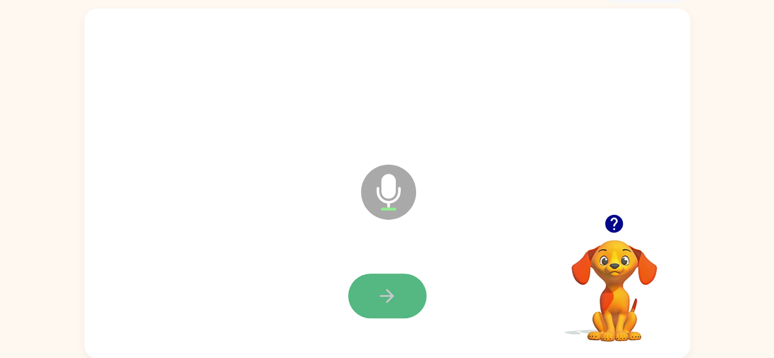
click at [373, 286] on button "button" at bounding box center [387, 295] width 78 height 45
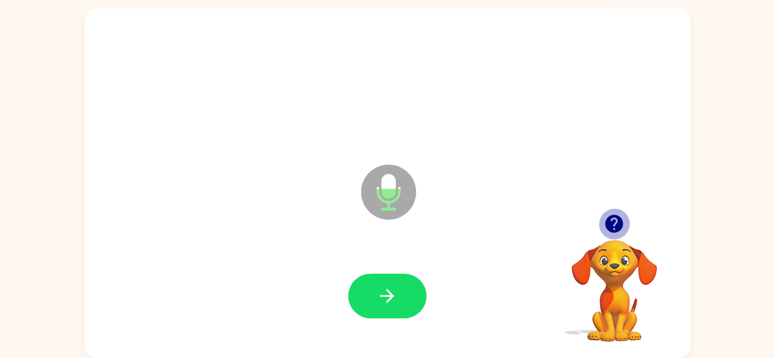
click at [619, 221] on icon "button" at bounding box center [614, 224] width 18 height 18
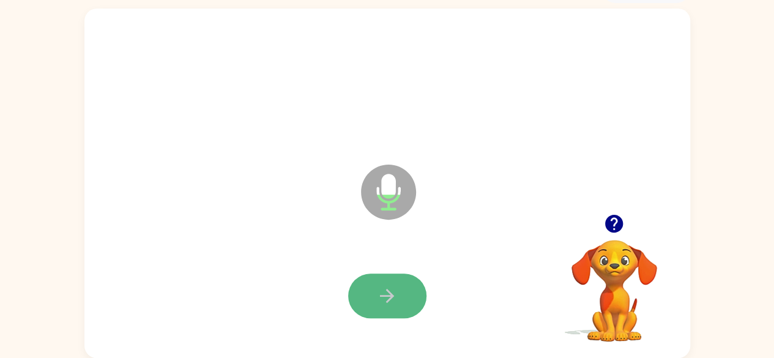
click at [368, 289] on button "button" at bounding box center [387, 295] width 78 height 45
drag, startPoint x: 368, startPoint y: 289, endPoint x: 369, endPoint y: 295, distance: 6.4
click at [369, 295] on button "button" at bounding box center [387, 295] width 78 height 45
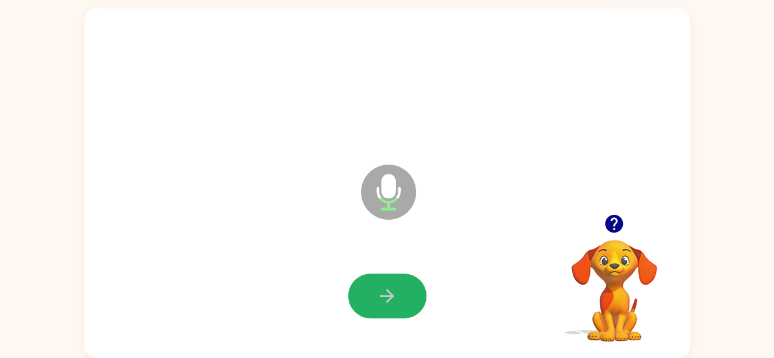
click at [369, 295] on button "button" at bounding box center [387, 295] width 78 height 45
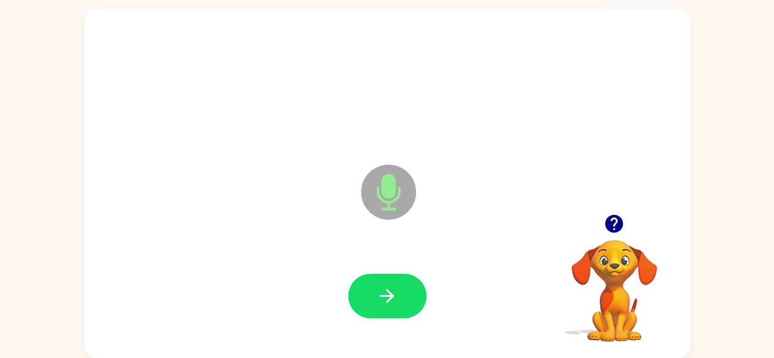
click at [369, 295] on button "button" at bounding box center [387, 295] width 78 height 45
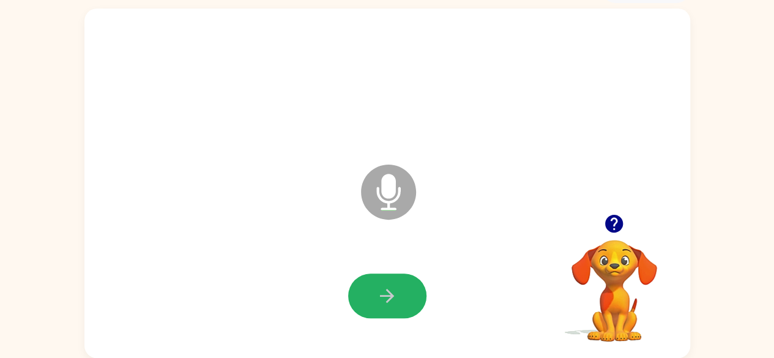
click at [369, 295] on button "button" at bounding box center [387, 295] width 78 height 45
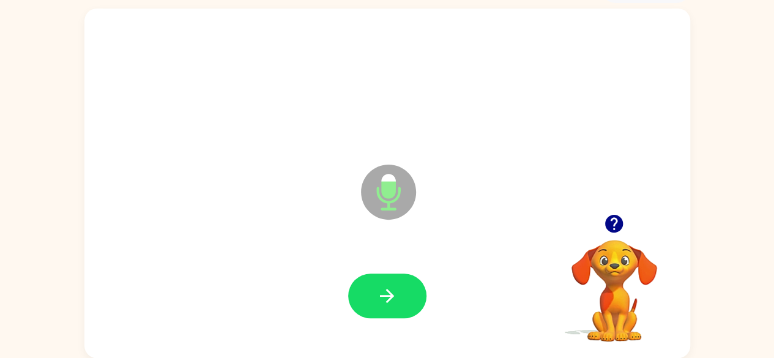
click at [369, 295] on button "button" at bounding box center [387, 295] width 78 height 45
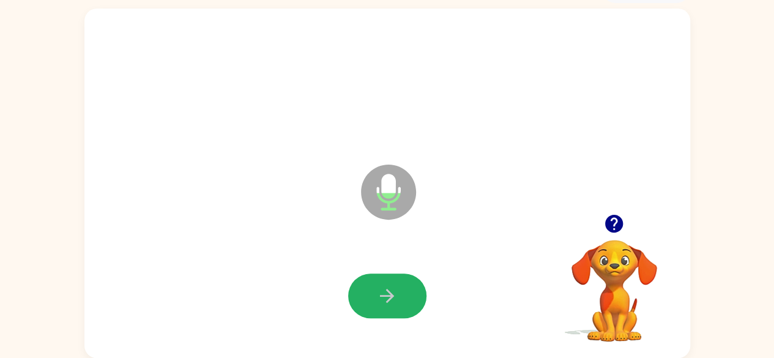
click at [369, 295] on button "button" at bounding box center [387, 295] width 78 height 45
drag, startPoint x: 369, startPoint y: 295, endPoint x: 369, endPoint y: 304, distance: 9.2
click at [369, 304] on button "button" at bounding box center [387, 295] width 78 height 45
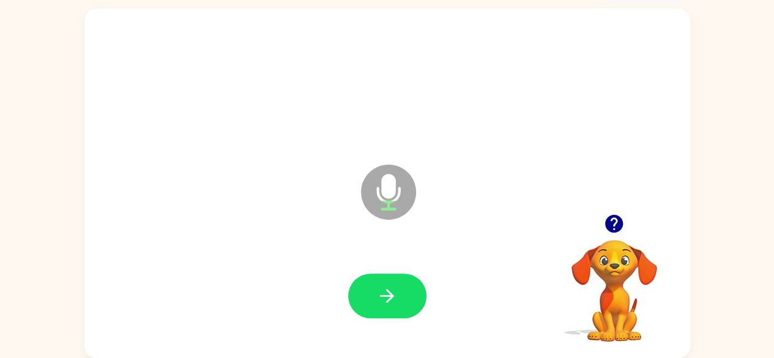
click at [369, 304] on button "button" at bounding box center [387, 295] width 78 height 45
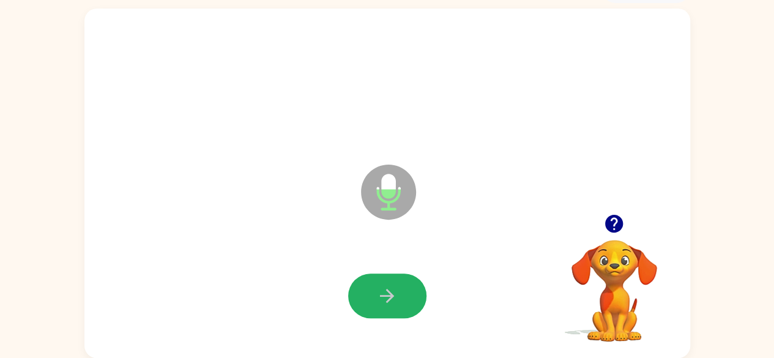
click at [369, 304] on button "button" at bounding box center [387, 295] width 78 height 45
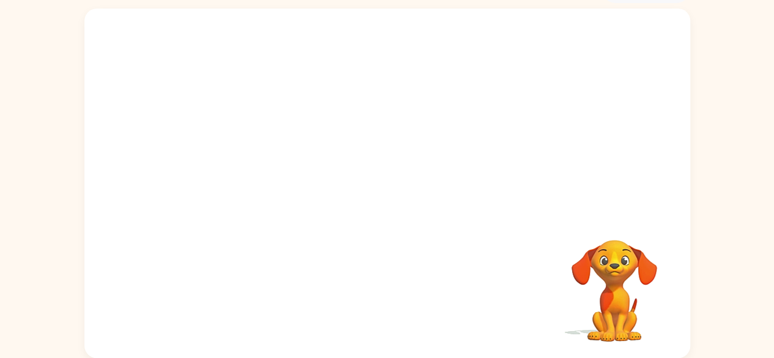
click at [369, 304] on div at bounding box center [387, 296] width 581 height 100
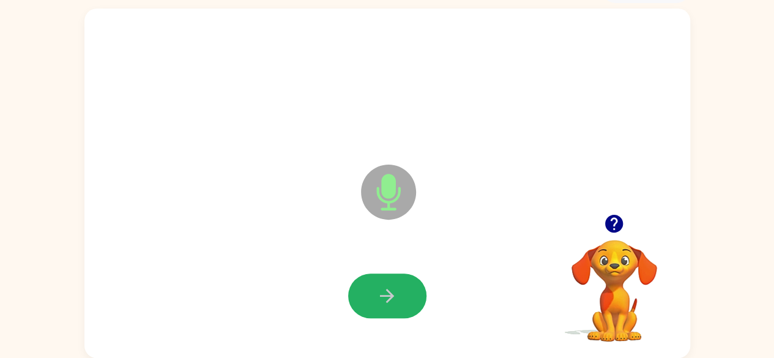
click at [369, 304] on button "button" at bounding box center [387, 295] width 78 height 45
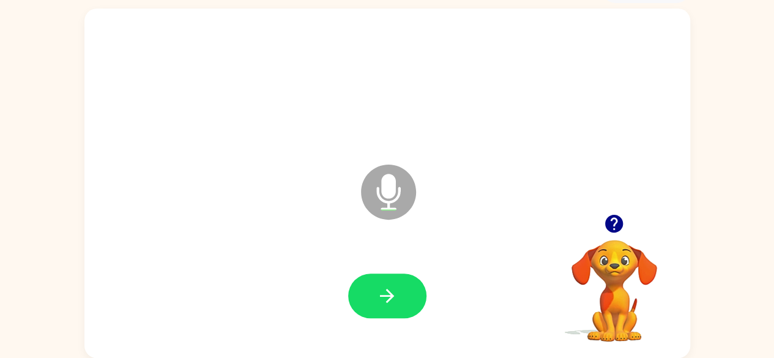
click at [369, 304] on button "button" at bounding box center [387, 295] width 78 height 45
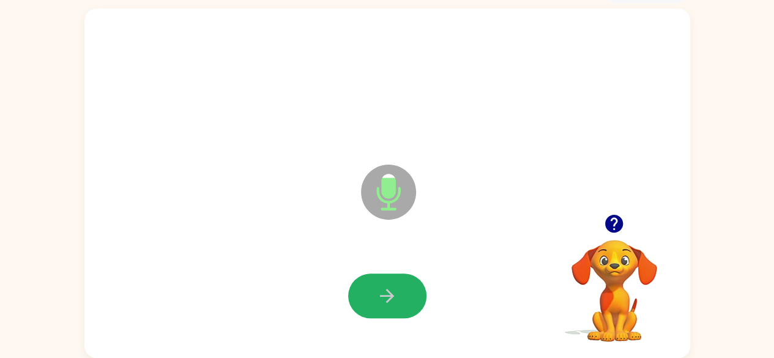
click at [369, 304] on button "button" at bounding box center [387, 295] width 78 height 45
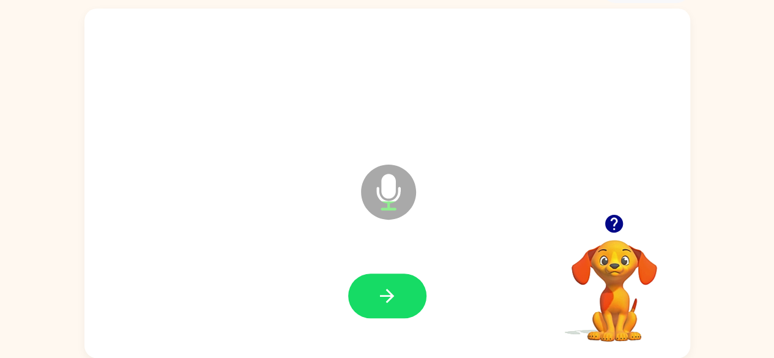
click at [369, 304] on button "button" at bounding box center [387, 295] width 78 height 45
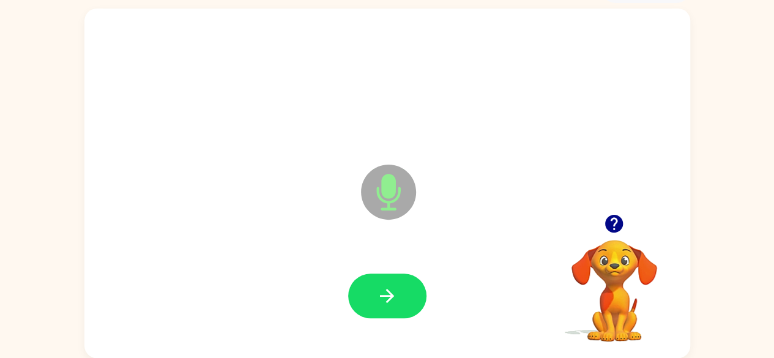
click at [369, 304] on button "button" at bounding box center [387, 295] width 78 height 45
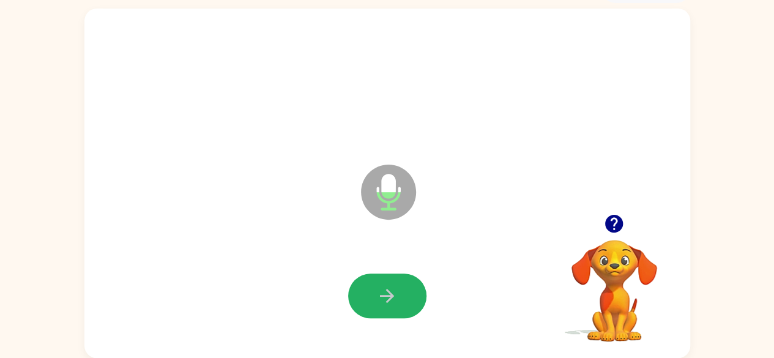
click at [369, 304] on button "button" at bounding box center [387, 295] width 78 height 45
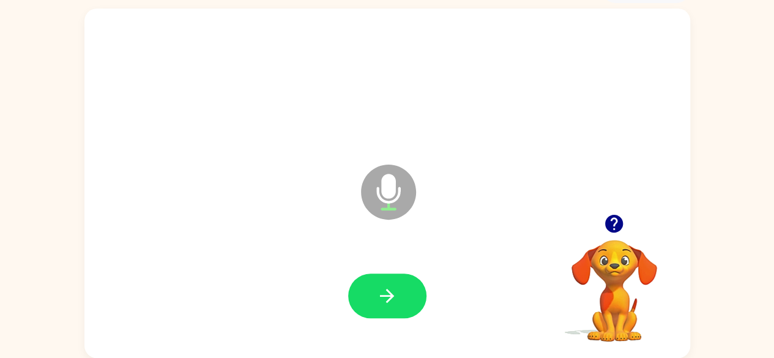
click at [369, 304] on button "button" at bounding box center [387, 295] width 78 height 45
click at [374, 282] on button "button" at bounding box center [387, 295] width 78 height 45
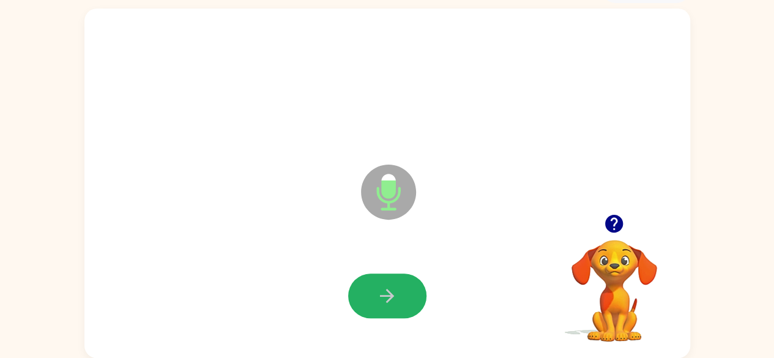
click at [375, 279] on button "button" at bounding box center [387, 295] width 78 height 45
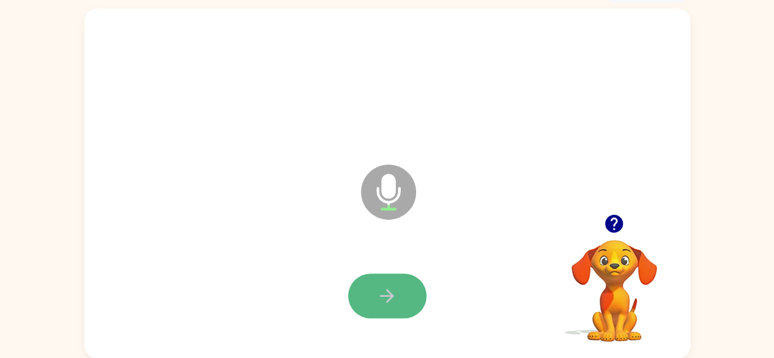
click at [376, 294] on icon "button" at bounding box center [386, 295] width 21 height 21
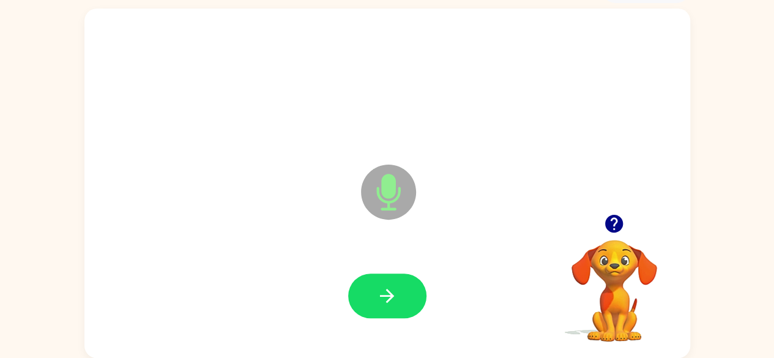
click at [379, 290] on icon "button" at bounding box center [386, 295] width 21 height 21
click at [608, 218] on icon "button" at bounding box center [614, 224] width 18 height 18
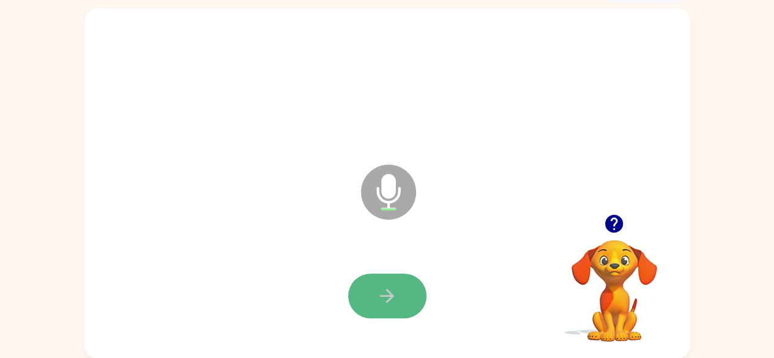
click at [363, 289] on button "button" at bounding box center [387, 295] width 78 height 45
click at [385, 284] on button "button" at bounding box center [387, 295] width 78 height 45
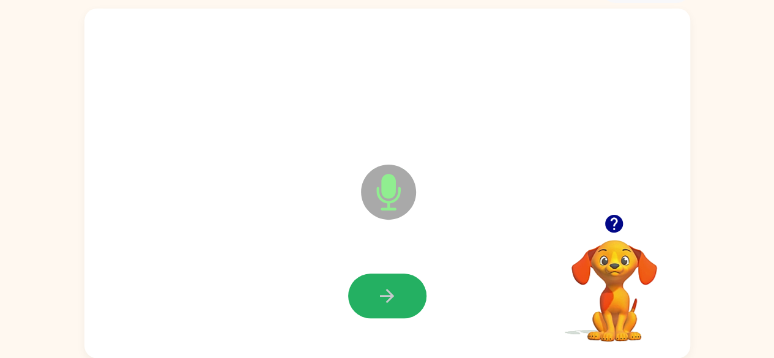
click at [385, 284] on button "button" at bounding box center [387, 295] width 78 height 45
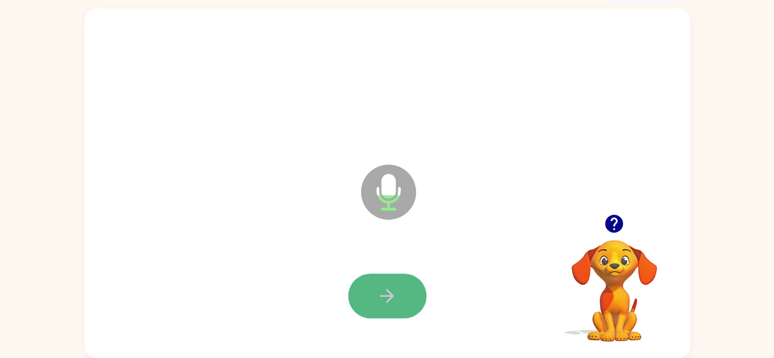
click at [381, 299] on icon "button" at bounding box center [386, 295] width 21 height 21
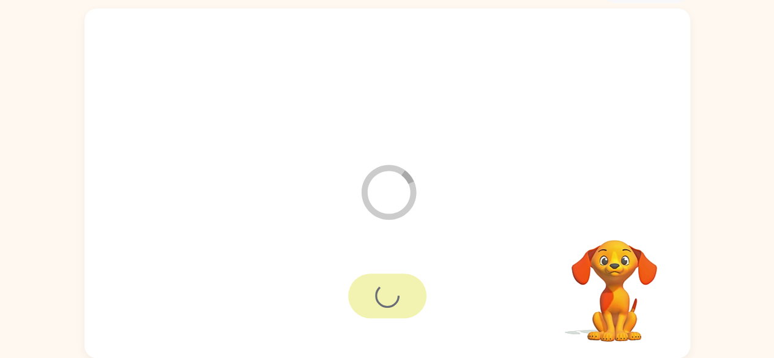
scroll to position [50, 0]
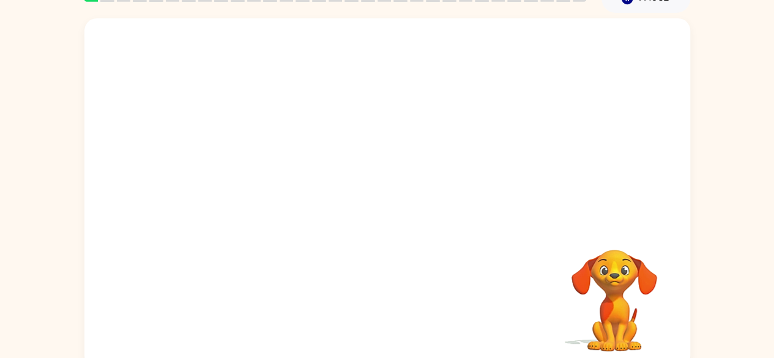
scroll to position [72, 0]
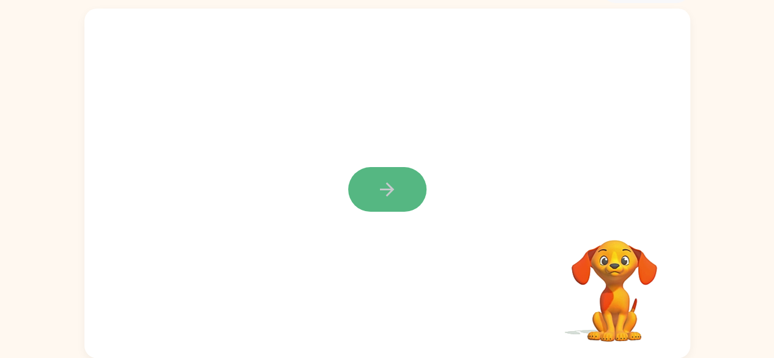
click at [393, 199] on icon "button" at bounding box center [386, 189] width 21 height 21
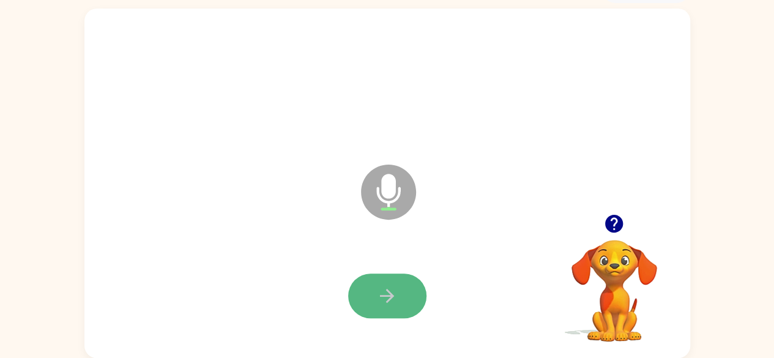
click at [370, 287] on button "button" at bounding box center [387, 295] width 78 height 45
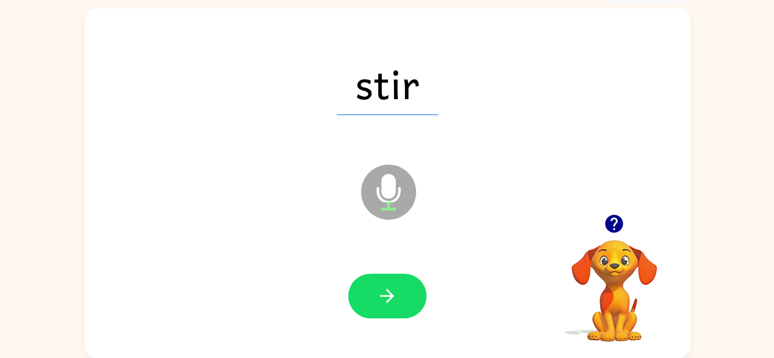
click at [370, 287] on button "button" at bounding box center [387, 295] width 78 height 45
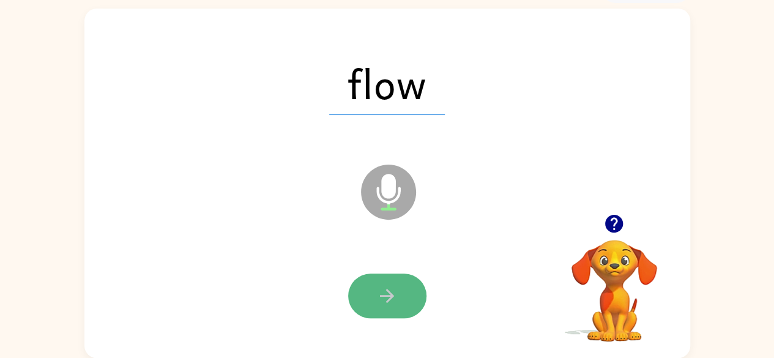
click at [365, 297] on button "button" at bounding box center [387, 295] width 78 height 45
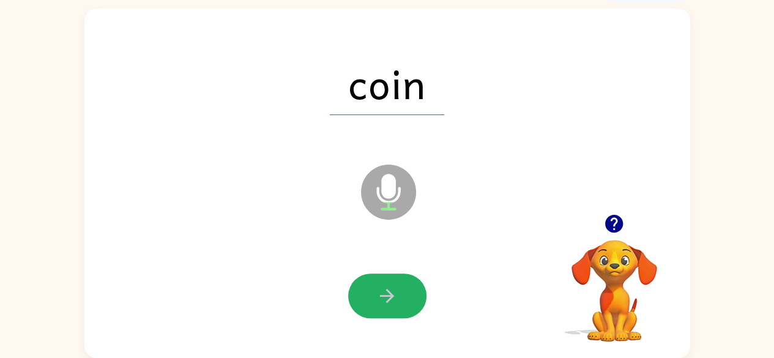
click at [364, 294] on button "button" at bounding box center [387, 295] width 78 height 45
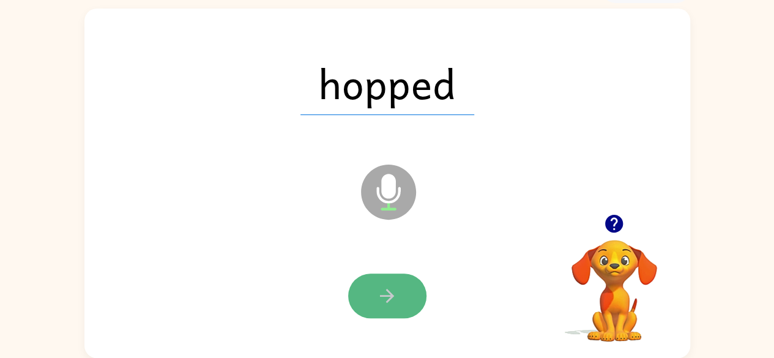
click at [364, 291] on button "button" at bounding box center [387, 295] width 78 height 45
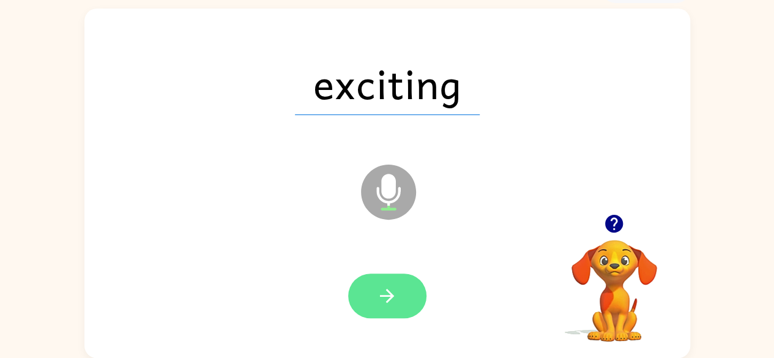
click at [364, 290] on button "button" at bounding box center [387, 295] width 78 height 45
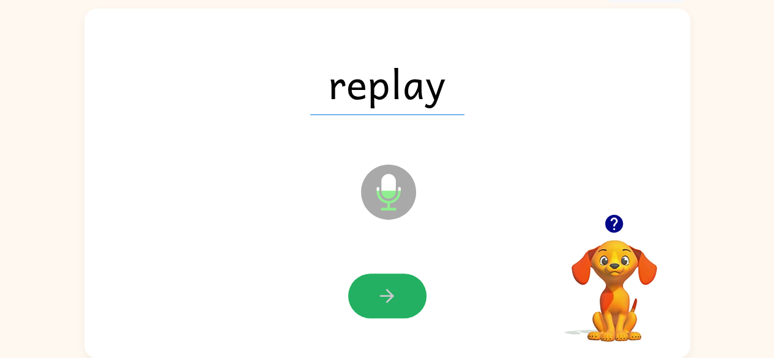
click at [364, 289] on button "button" at bounding box center [387, 295] width 78 height 45
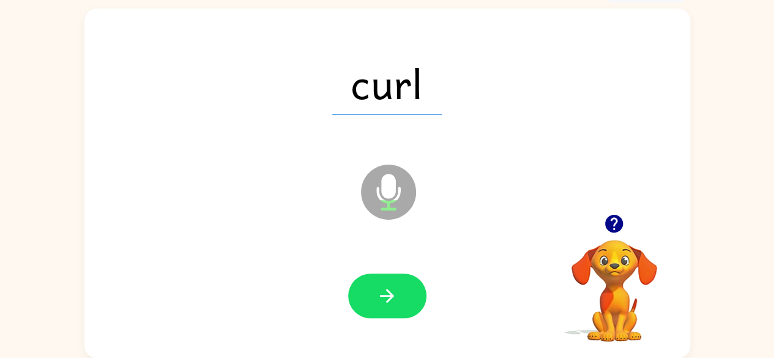
click at [364, 289] on button "button" at bounding box center [387, 295] width 78 height 45
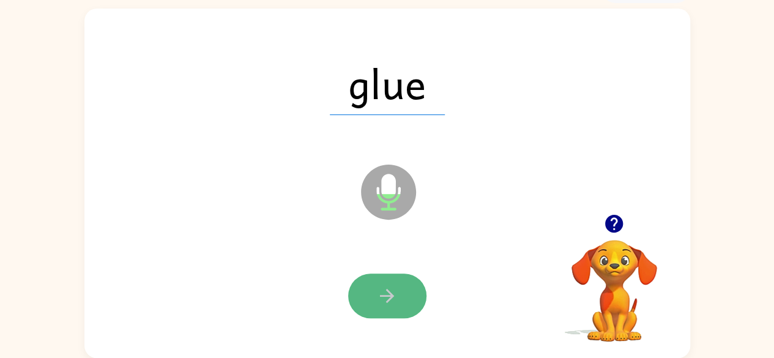
click at [366, 287] on button "button" at bounding box center [387, 295] width 78 height 45
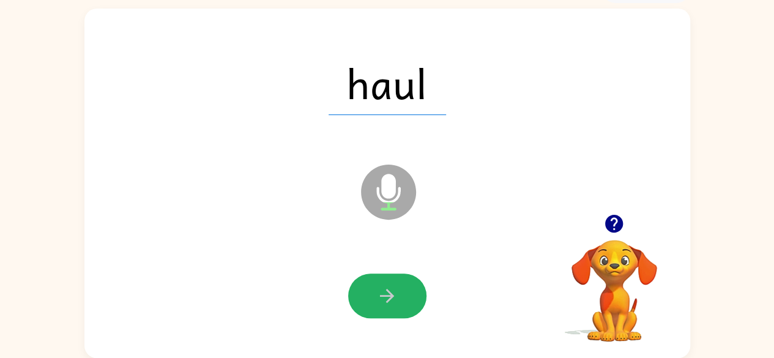
click at [366, 287] on button "button" at bounding box center [387, 295] width 78 height 45
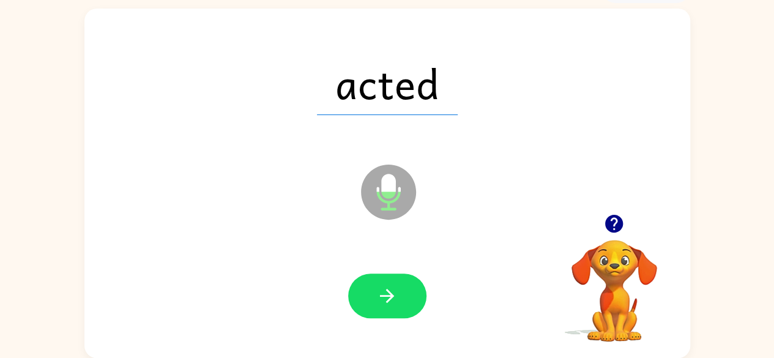
click at [366, 287] on button "button" at bounding box center [387, 295] width 78 height 45
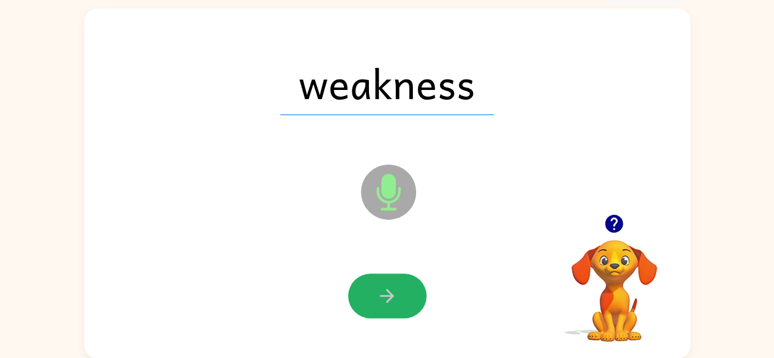
click at [366, 287] on button "button" at bounding box center [387, 295] width 78 height 45
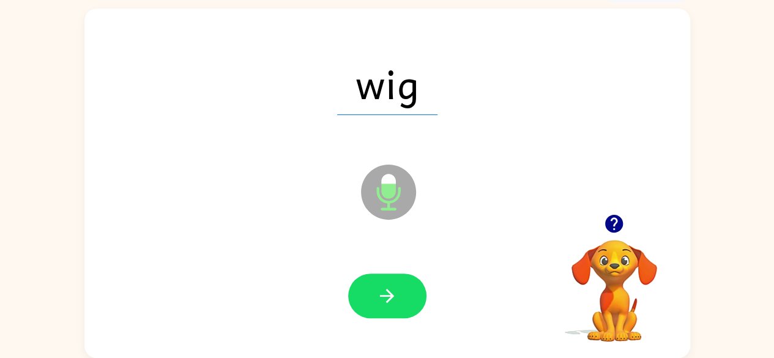
click at [366, 287] on button "button" at bounding box center [387, 295] width 78 height 45
click at [371, 298] on button "button" at bounding box center [387, 295] width 78 height 45
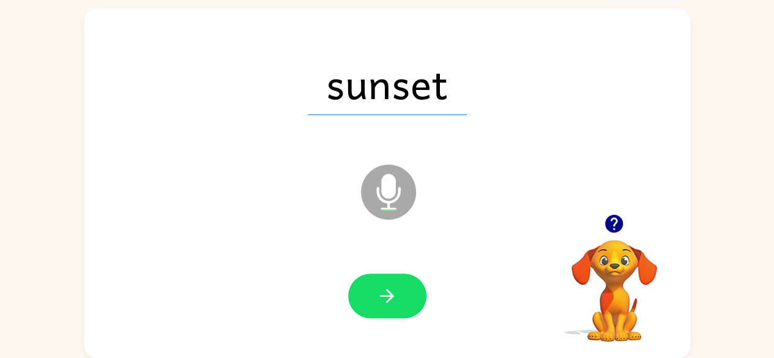
click at [371, 298] on button "button" at bounding box center [387, 295] width 78 height 45
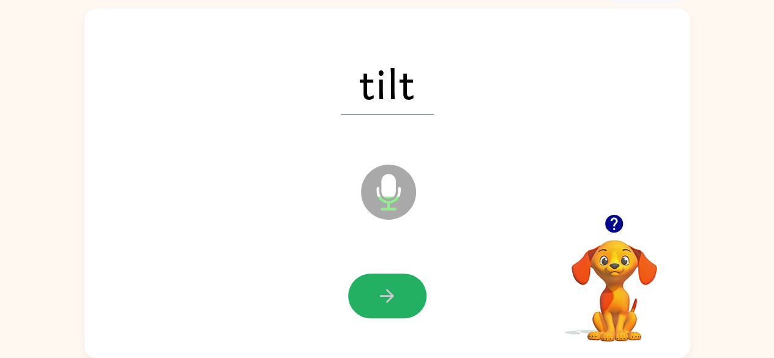
click at [371, 298] on button "button" at bounding box center [387, 295] width 78 height 45
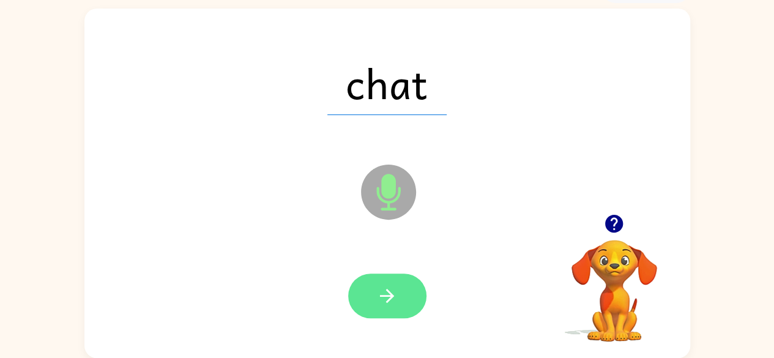
click at [374, 290] on button "button" at bounding box center [387, 295] width 78 height 45
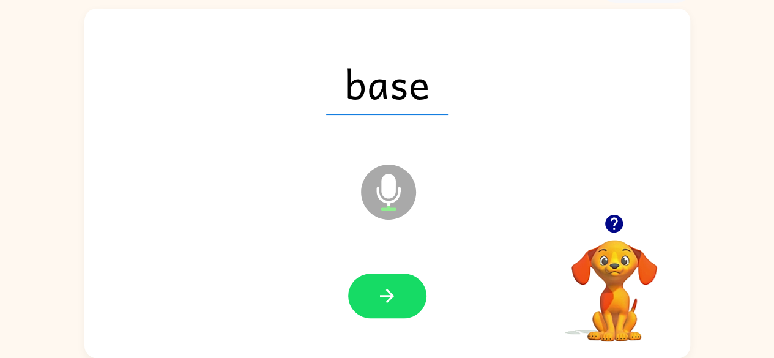
click at [374, 290] on button "button" at bounding box center [387, 295] width 78 height 45
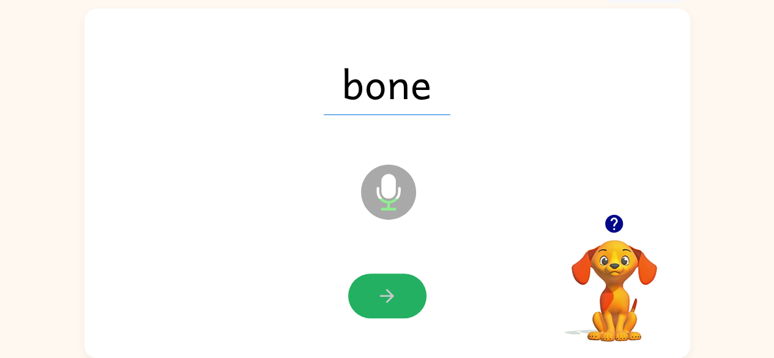
click at [374, 290] on button "button" at bounding box center [387, 295] width 78 height 45
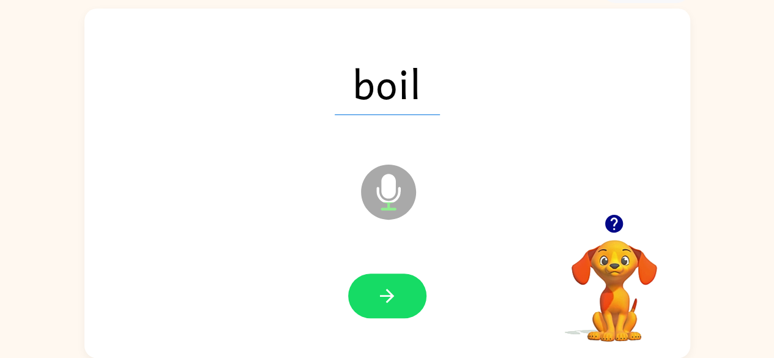
click at [374, 290] on button "button" at bounding box center [387, 295] width 78 height 45
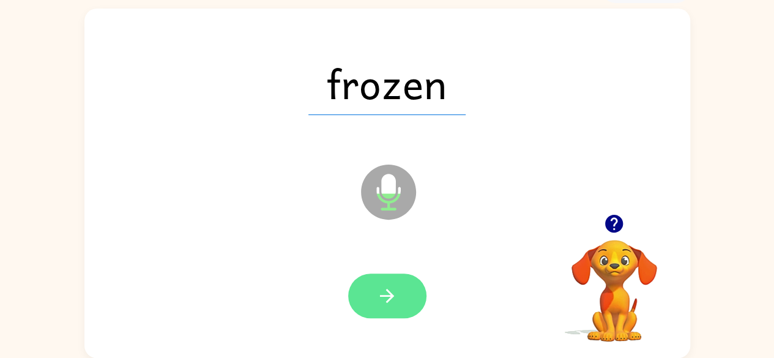
click at [382, 289] on icon "button" at bounding box center [386, 295] width 21 height 21
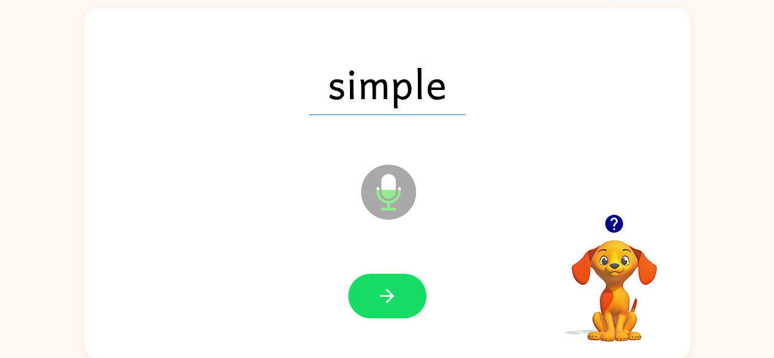
click at [382, 289] on icon "button" at bounding box center [386, 295] width 21 height 21
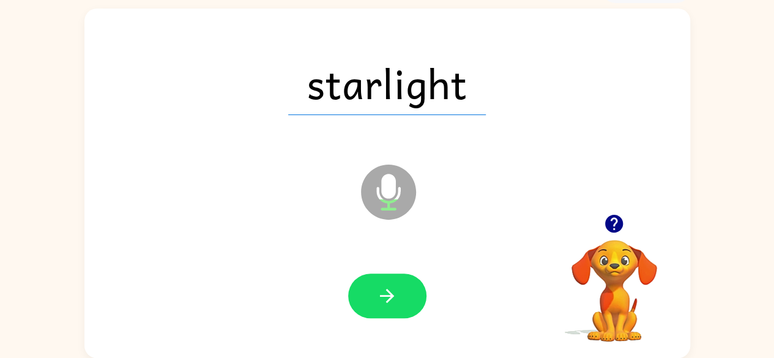
click at [382, 289] on icon "button" at bounding box center [386, 295] width 21 height 21
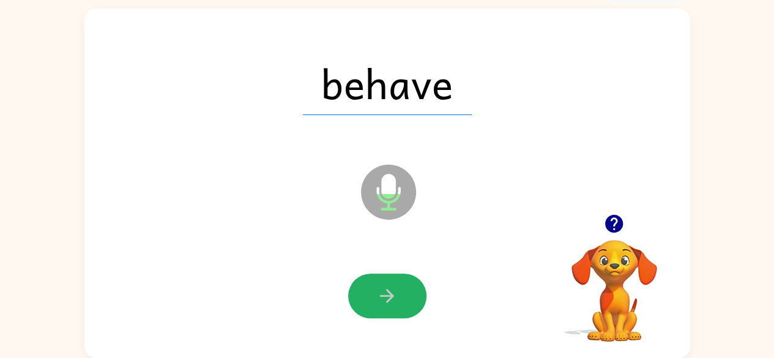
click at [382, 289] on icon "button" at bounding box center [386, 295] width 21 height 21
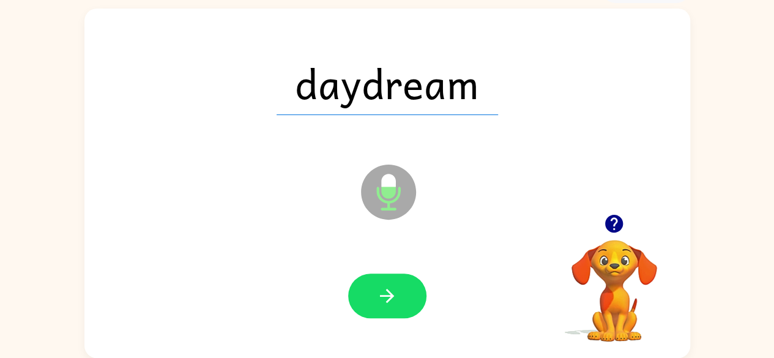
click at [382, 289] on icon "button" at bounding box center [386, 295] width 21 height 21
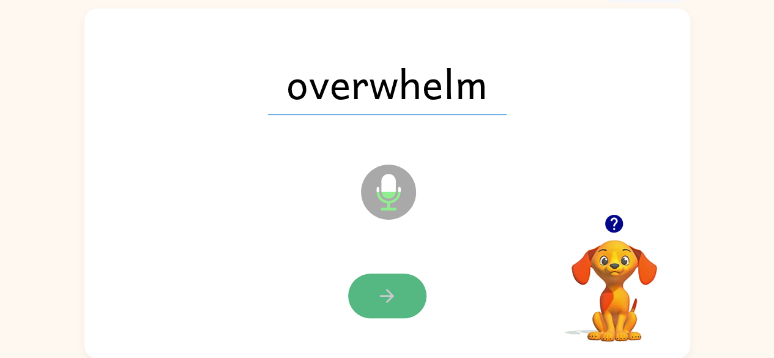
click at [384, 286] on icon "button" at bounding box center [386, 295] width 21 height 21
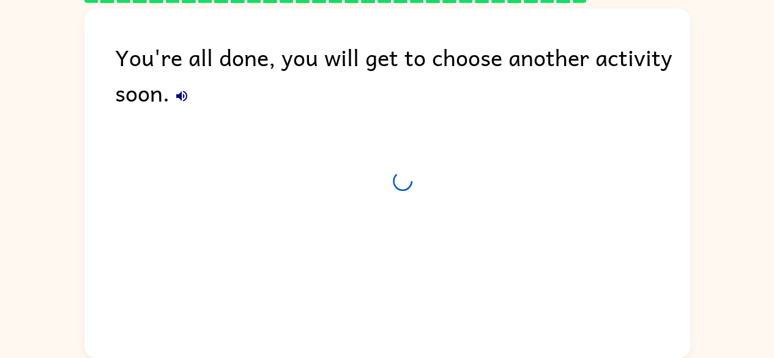
scroll to position [50, 0]
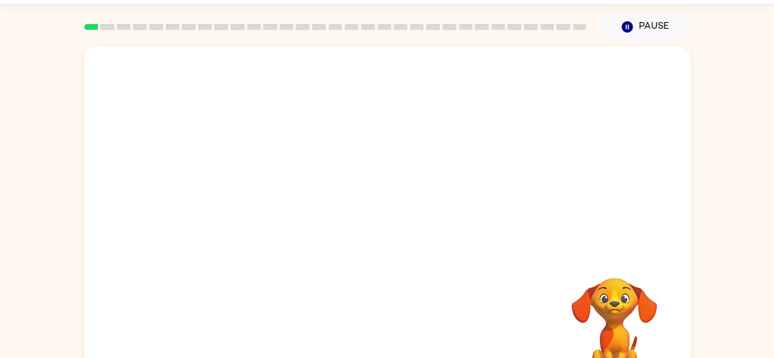
scroll to position [72, 0]
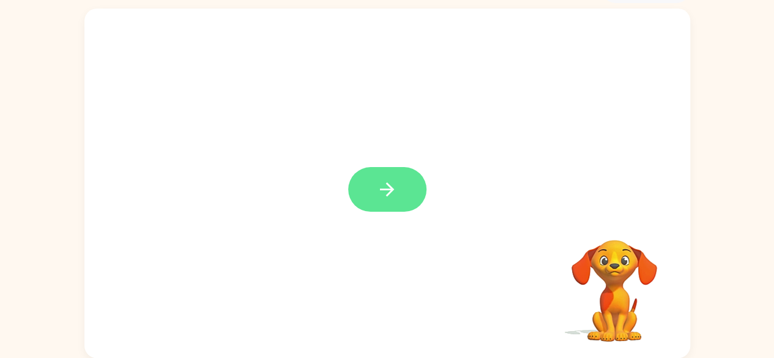
click at [372, 197] on button "button" at bounding box center [387, 189] width 78 height 45
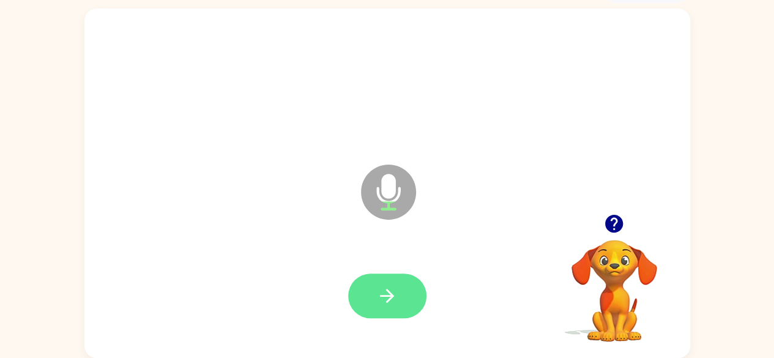
click at [380, 295] on icon "button" at bounding box center [387, 296] width 14 height 14
click at [386, 288] on icon "button" at bounding box center [386, 295] width 21 height 21
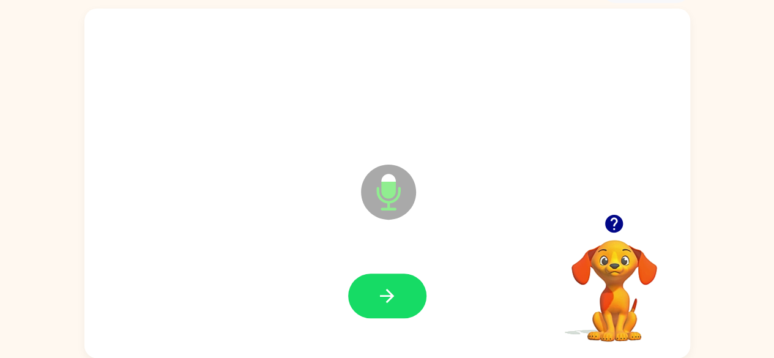
click at [386, 288] on icon "button" at bounding box center [386, 295] width 21 height 21
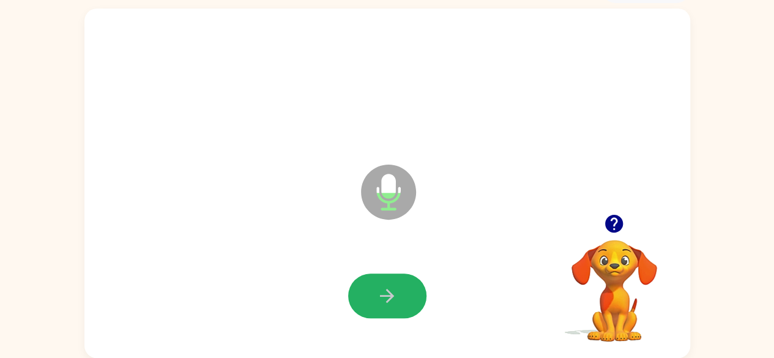
click at [386, 288] on icon "button" at bounding box center [386, 295] width 21 height 21
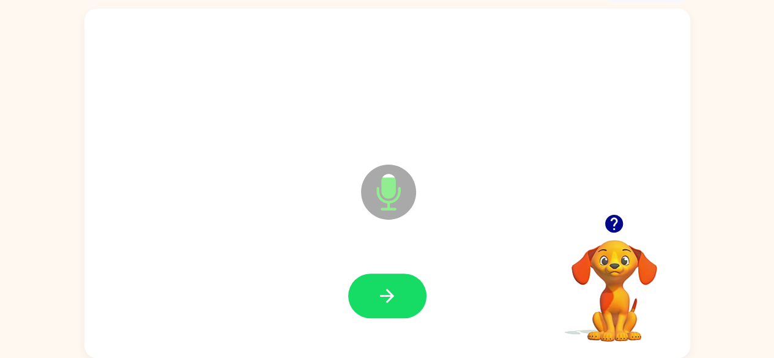
click at [386, 288] on icon "button" at bounding box center [386, 295] width 21 height 21
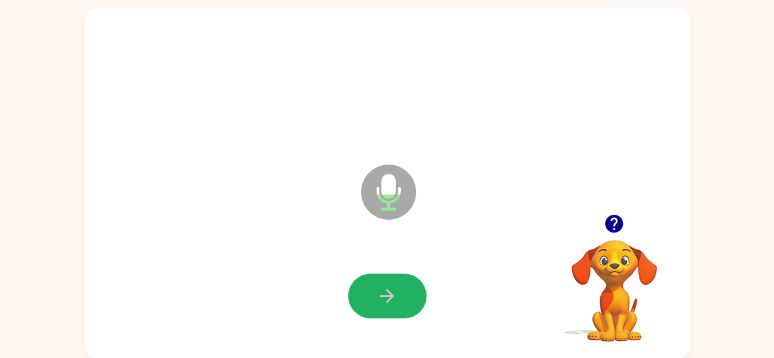
click at [386, 288] on icon "button" at bounding box center [386, 295] width 21 height 21
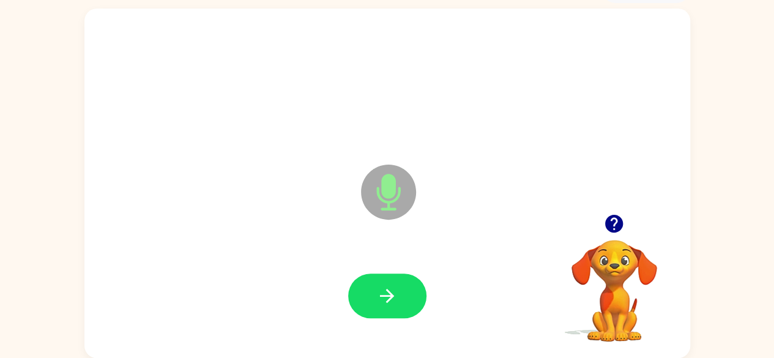
click at [386, 288] on icon "button" at bounding box center [386, 295] width 21 height 21
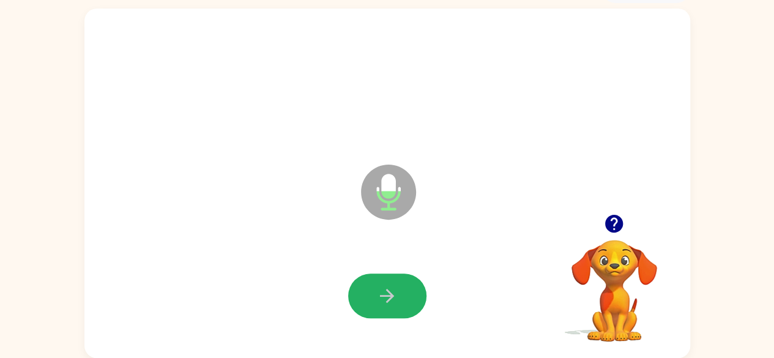
click at [386, 288] on icon "button" at bounding box center [386, 295] width 21 height 21
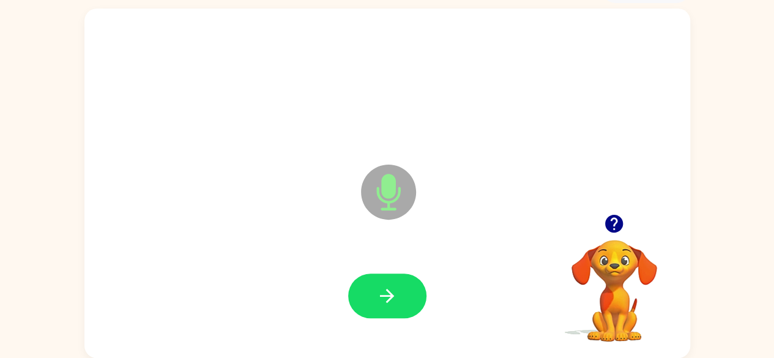
click at [386, 288] on icon "button" at bounding box center [386, 295] width 21 height 21
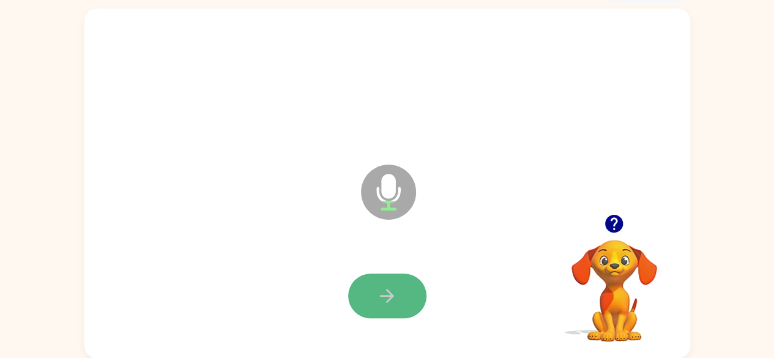
click at [385, 290] on icon "button" at bounding box center [386, 295] width 21 height 21
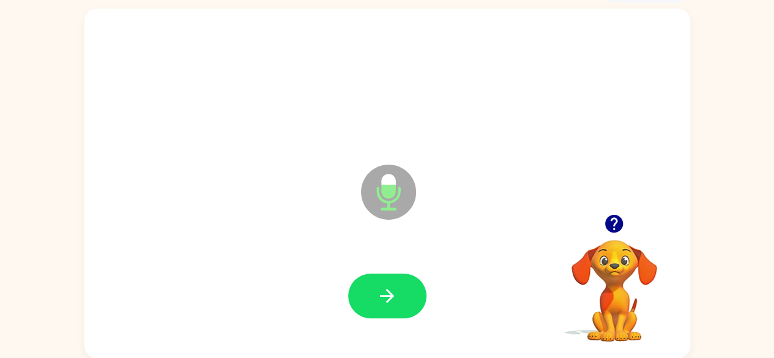
click at [385, 290] on icon "button" at bounding box center [386, 295] width 21 height 21
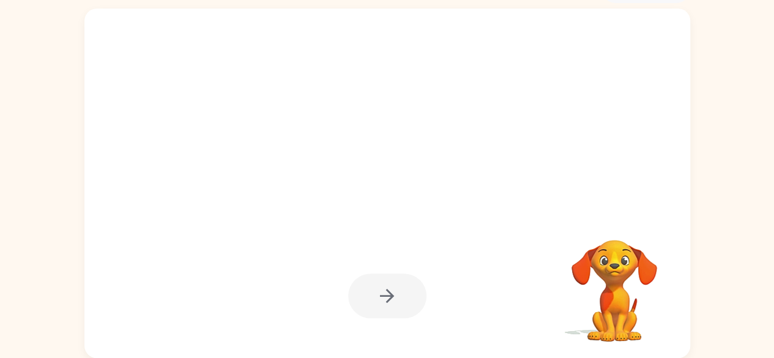
drag, startPoint x: 385, startPoint y: 290, endPoint x: 235, endPoint y: 191, distance: 179.4
click at [235, 191] on div at bounding box center [386, 183] width 605 height 349
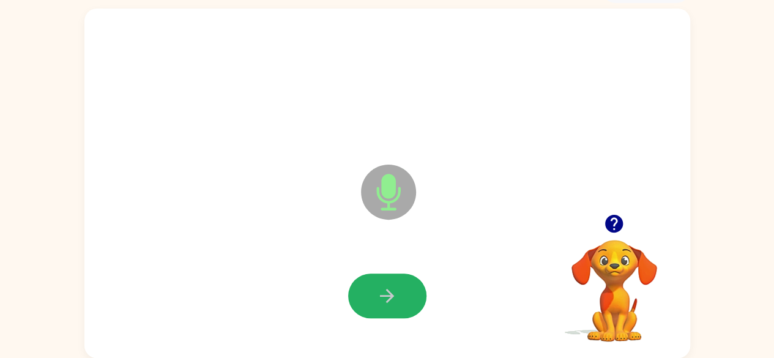
click at [375, 297] on button "button" at bounding box center [387, 295] width 78 height 45
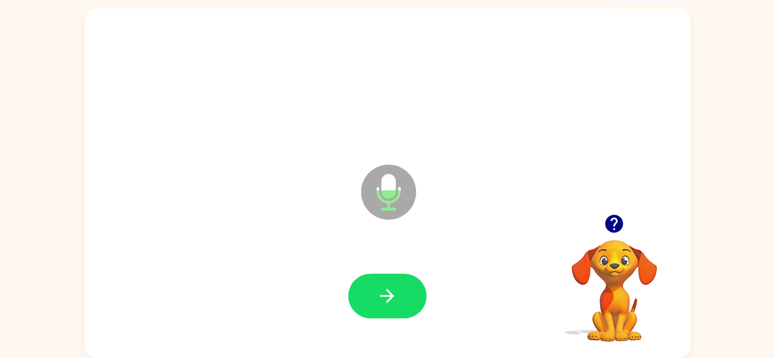
click at [376, 294] on icon "button" at bounding box center [386, 295] width 21 height 21
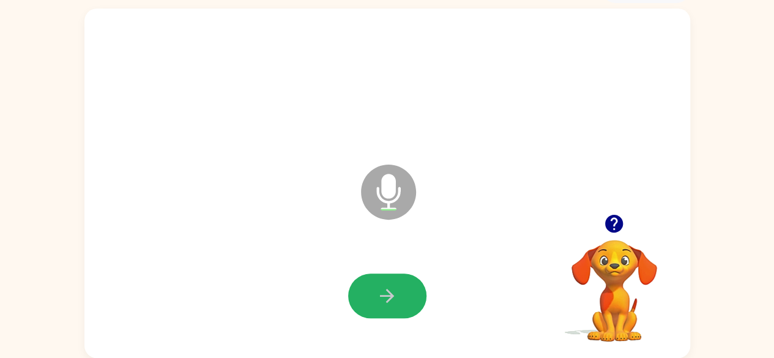
click at [376, 294] on icon "button" at bounding box center [386, 295] width 21 height 21
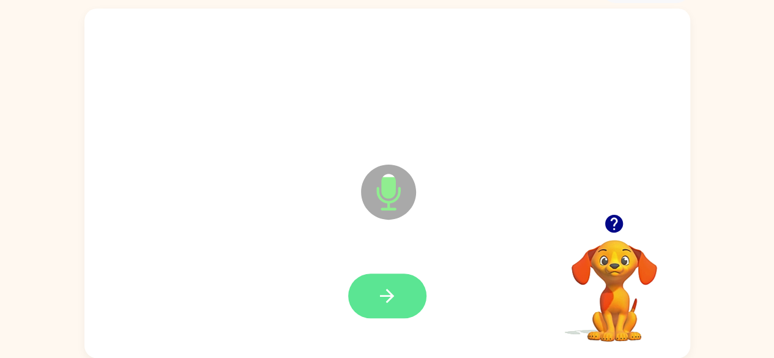
click at [383, 288] on icon "button" at bounding box center [386, 295] width 21 height 21
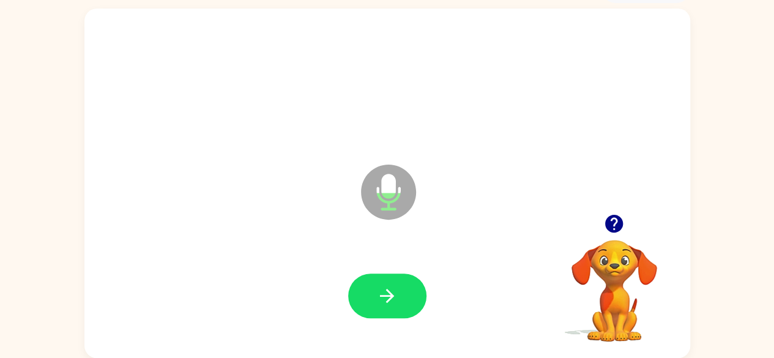
click at [383, 288] on icon "button" at bounding box center [386, 295] width 21 height 21
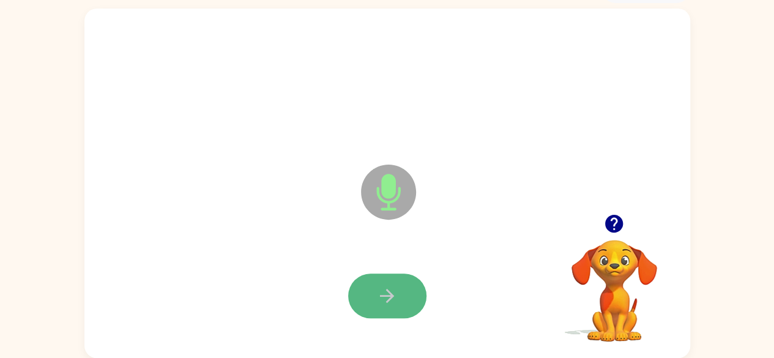
click at [381, 289] on icon "button" at bounding box center [386, 295] width 21 height 21
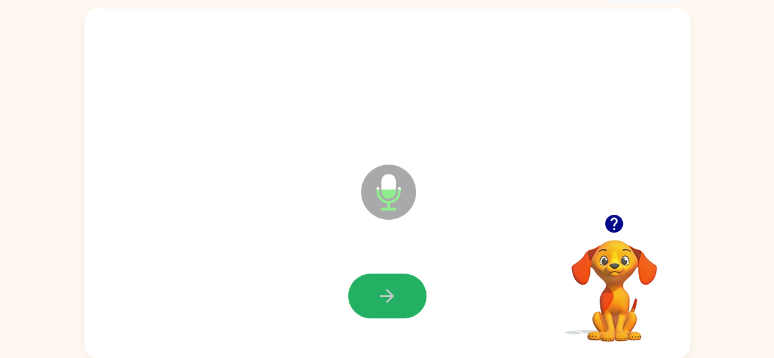
click at [381, 289] on icon "button" at bounding box center [386, 295] width 21 height 21
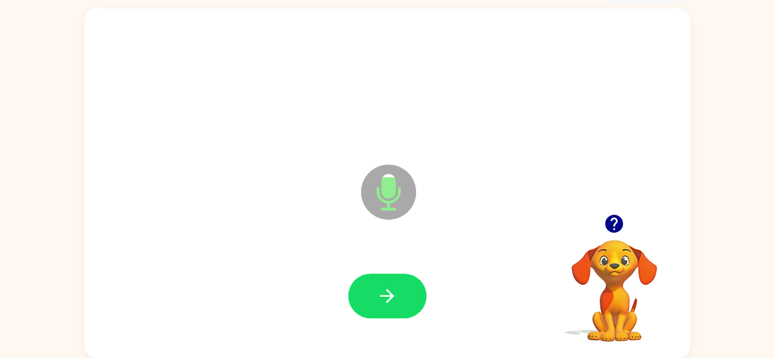
click at [381, 289] on icon "button" at bounding box center [386, 295] width 21 height 21
click at [377, 288] on icon "button" at bounding box center [386, 295] width 21 height 21
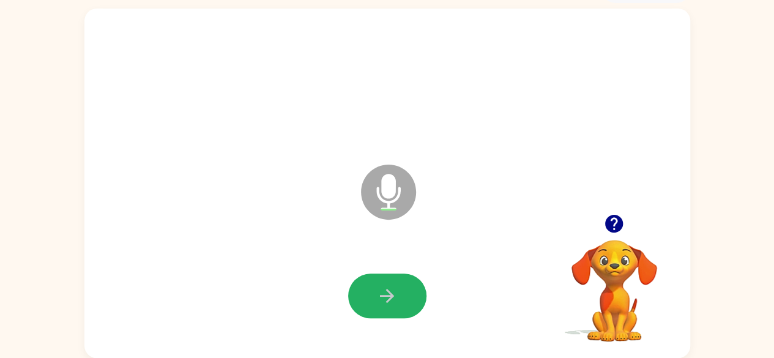
click at [377, 288] on icon "button" at bounding box center [386, 295] width 21 height 21
click at [390, 290] on icon "button" at bounding box center [386, 295] width 21 height 21
click at [377, 294] on icon "button" at bounding box center [386, 295] width 21 height 21
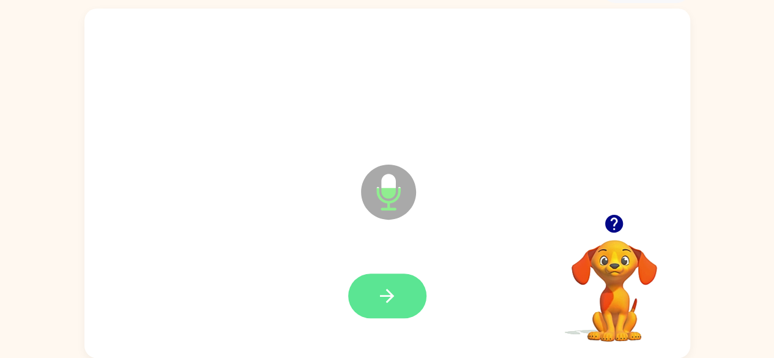
click at [377, 290] on icon "button" at bounding box center [386, 295] width 21 height 21
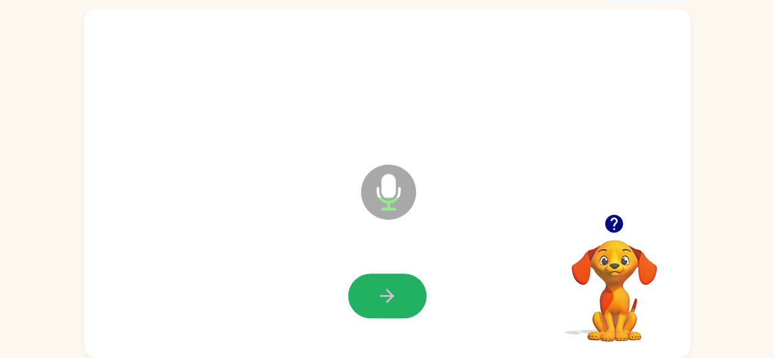
click at [377, 289] on icon "button" at bounding box center [386, 295] width 21 height 21
click at [379, 287] on icon "button" at bounding box center [386, 295] width 21 height 21
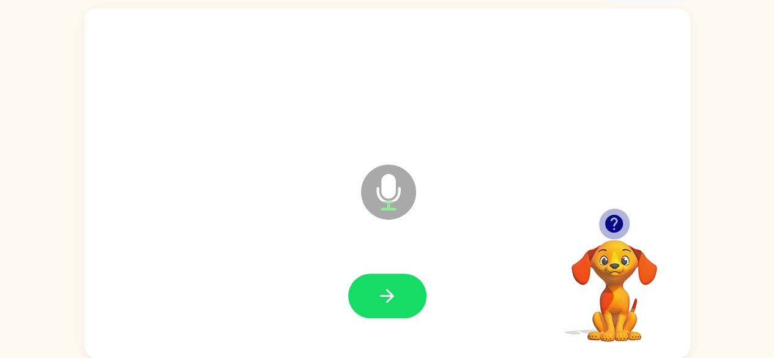
click at [617, 226] on icon "button" at bounding box center [614, 224] width 18 height 18
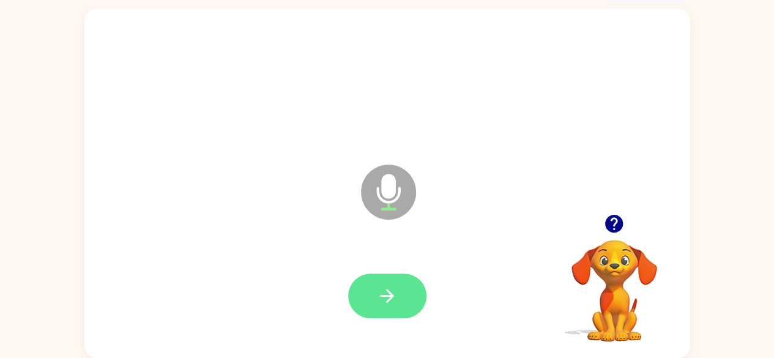
click at [372, 297] on button "button" at bounding box center [387, 295] width 78 height 45
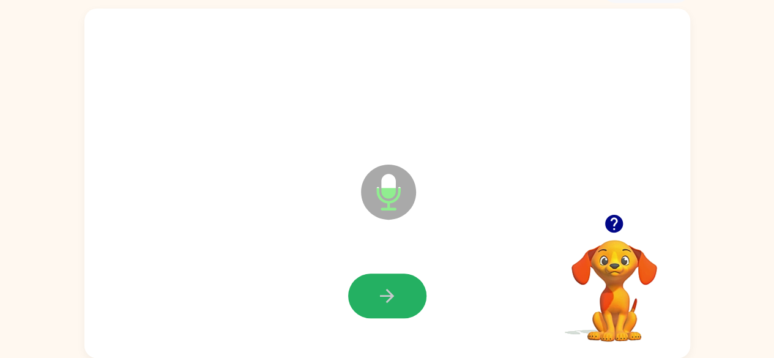
click at [376, 293] on icon "button" at bounding box center [386, 295] width 21 height 21
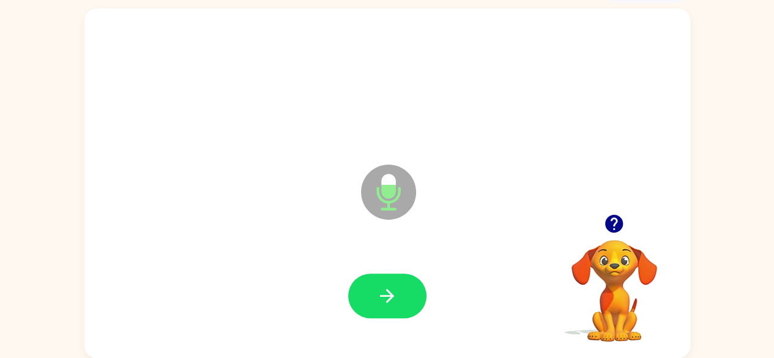
click at [376, 293] on icon "button" at bounding box center [386, 295] width 21 height 21
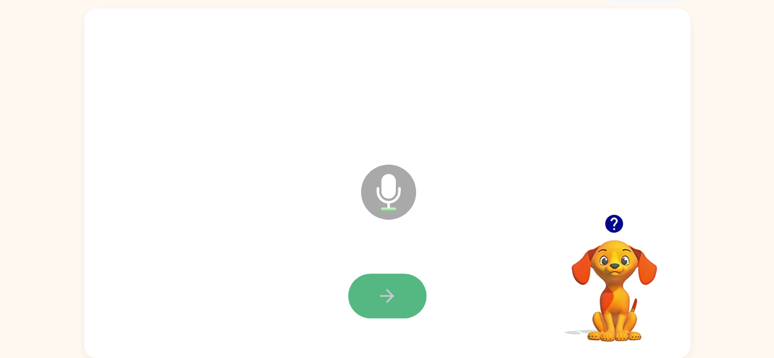
click at [366, 292] on button "button" at bounding box center [387, 295] width 78 height 45
click at [607, 223] on icon "button" at bounding box center [614, 224] width 18 height 18
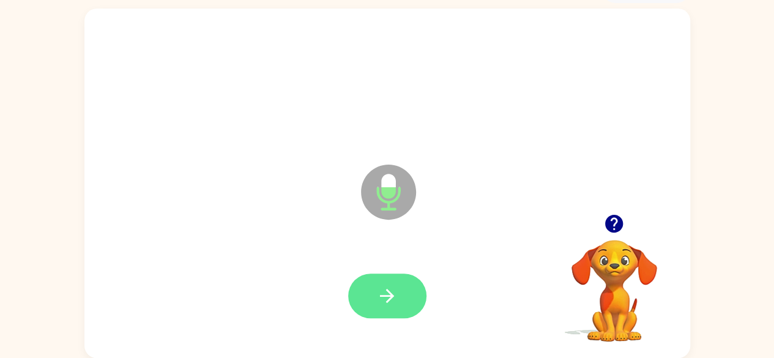
click at [388, 291] on icon "button" at bounding box center [387, 296] width 14 height 14
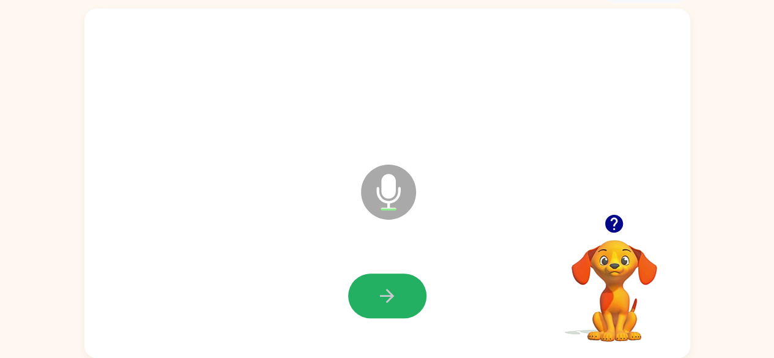
click at [388, 291] on icon "button" at bounding box center [387, 296] width 14 height 14
click at [383, 291] on icon "button" at bounding box center [386, 295] width 21 height 21
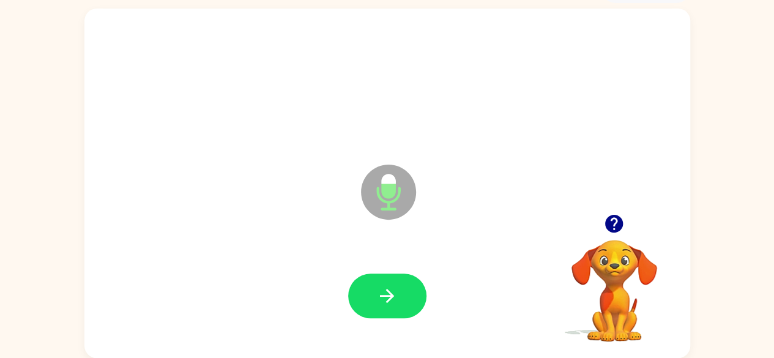
click at [383, 291] on icon "button" at bounding box center [386, 295] width 21 height 21
click at [386, 290] on icon "button" at bounding box center [387, 296] width 14 height 14
click at [388, 289] on icon "button" at bounding box center [386, 295] width 21 height 21
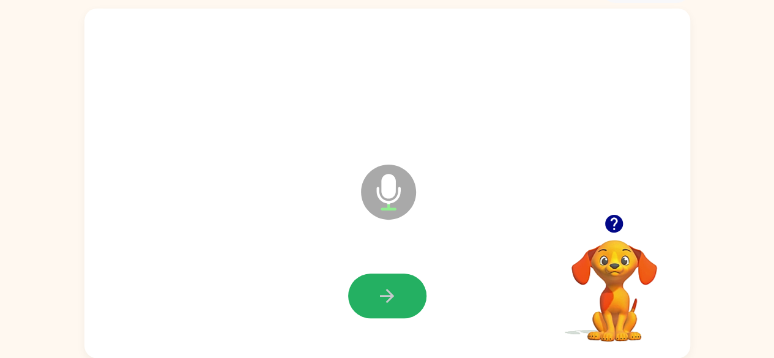
click at [388, 289] on icon "button" at bounding box center [386, 295] width 21 height 21
click at [391, 287] on icon "button" at bounding box center [386, 295] width 21 height 21
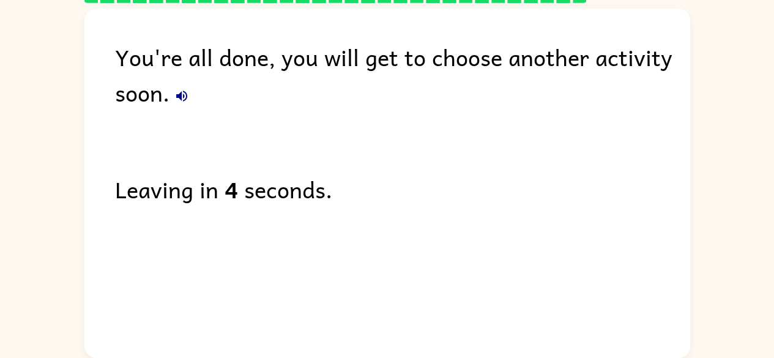
scroll to position [0, 0]
